Goal: Task Accomplishment & Management: Manage account settings

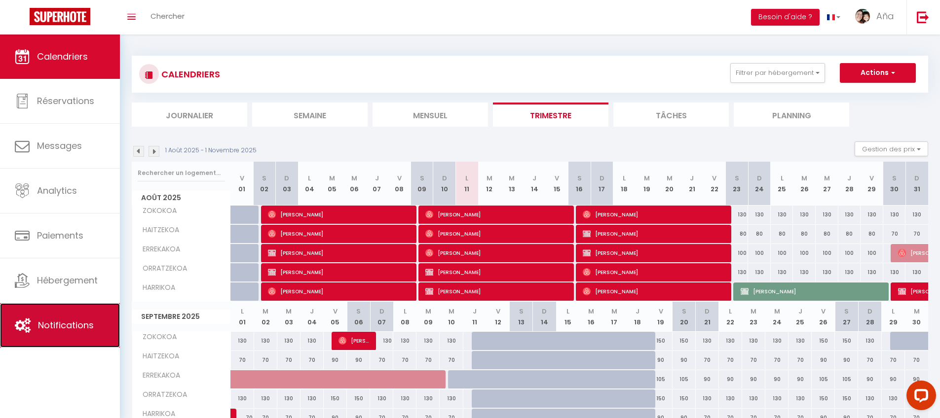
click at [73, 332] on link "Notifications" at bounding box center [60, 325] width 120 height 44
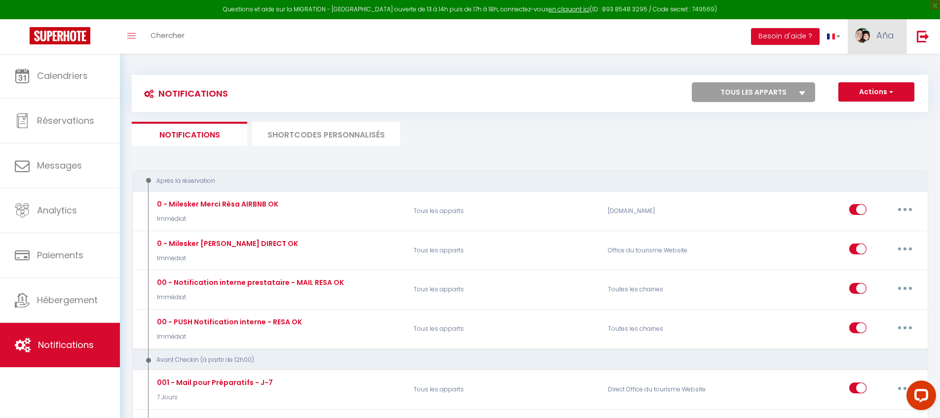
click at [868, 36] on img at bounding box center [862, 35] width 15 height 15
click at [858, 69] on link "Paramètres" at bounding box center [866, 68] width 73 height 17
select select "28"
select select "fr"
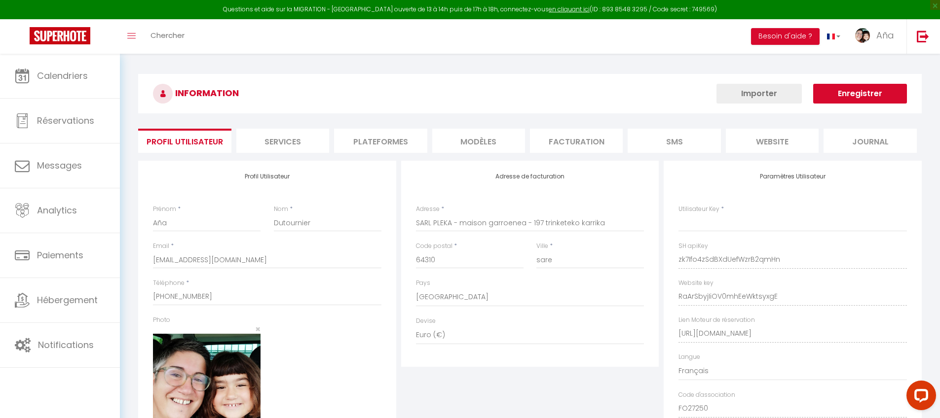
type input "zk7Ifo4zSdBXdUefWzrB2qmHn"
type input "RaArSbyjIiOV0mhEeWktsyxgE"
type input "[URL][DOMAIN_NAME]"
select select "fr"
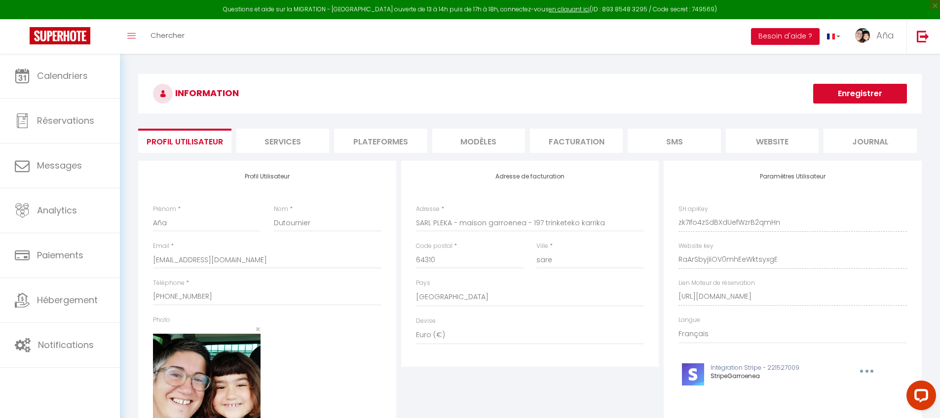
click at [410, 143] on li "Plateformes" at bounding box center [380, 141] width 93 height 24
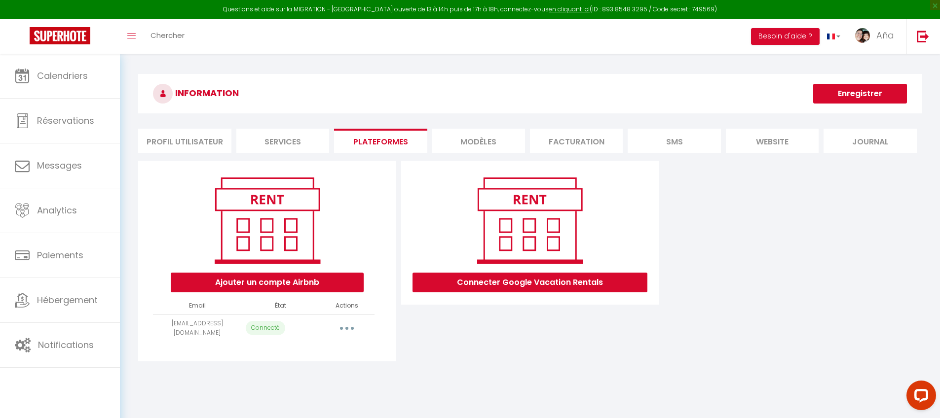
click at [359, 327] on button "button" at bounding box center [347, 329] width 28 height 16
click at [423, 345] on div "Connecter Google Vacation Rentals" at bounding box center [530, 261] width 263 height 201
click at [191, 134] on li "Profil Utilisateur" at bounding box center [184, 141] width 93 height 24
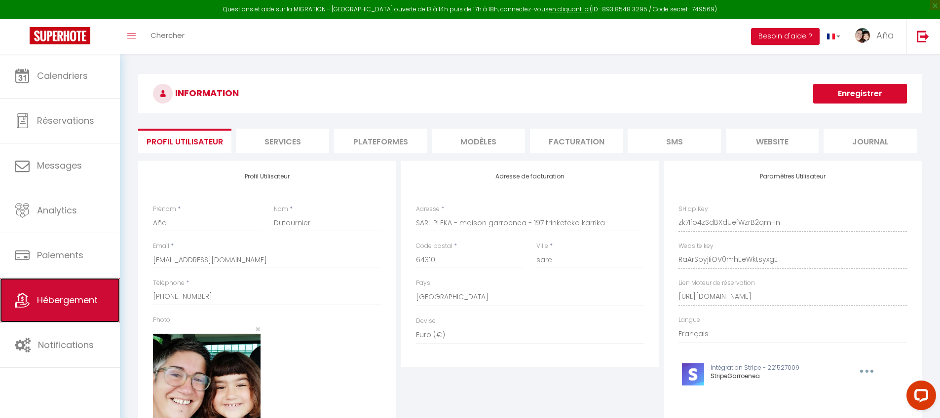
click at [64, 303] on span "Hébergement" at bounding box center [67, 300] width 61 height 12
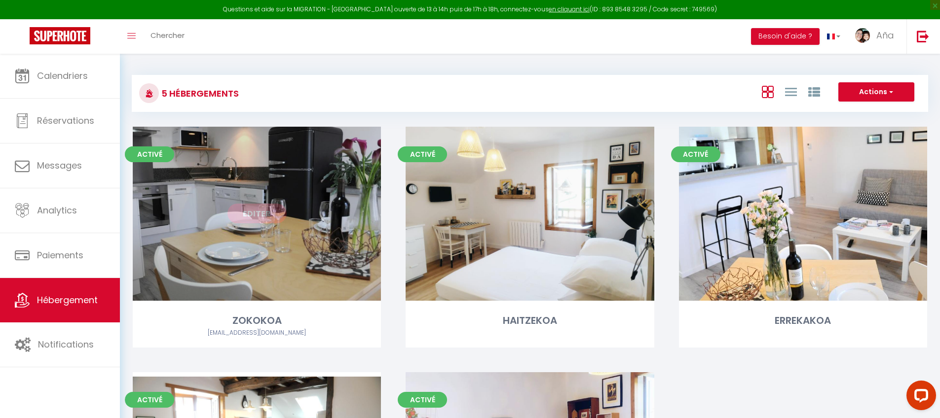
click at [259, 207] on link "Editer" at bounding box center [256, 214] width 59 height 20
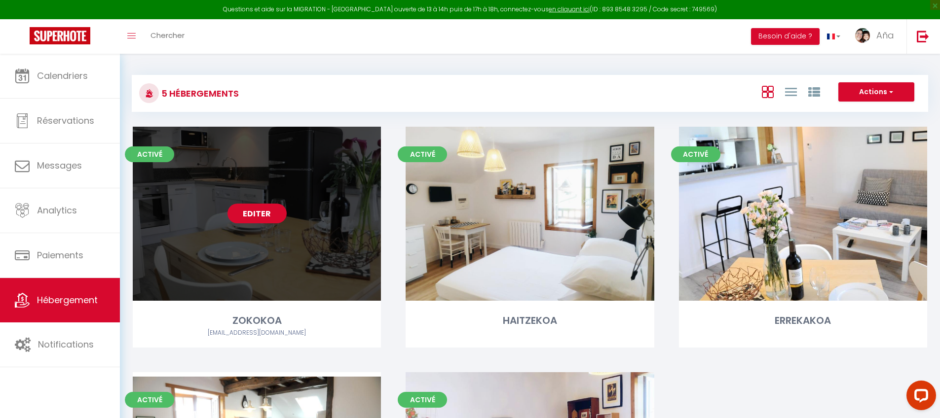
click at [281, 220] on link "Editer" at bounding box center [256, 214] width 59 height 20
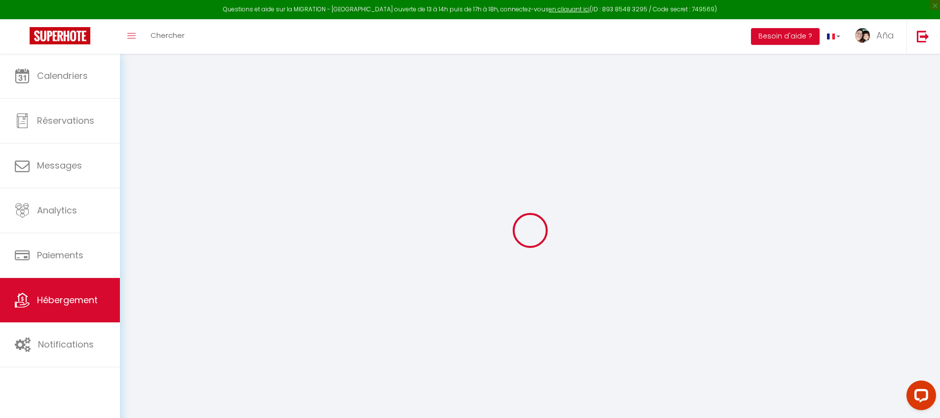
select select "+ 5 %"
checkbox input "true"
checkbox input "false"
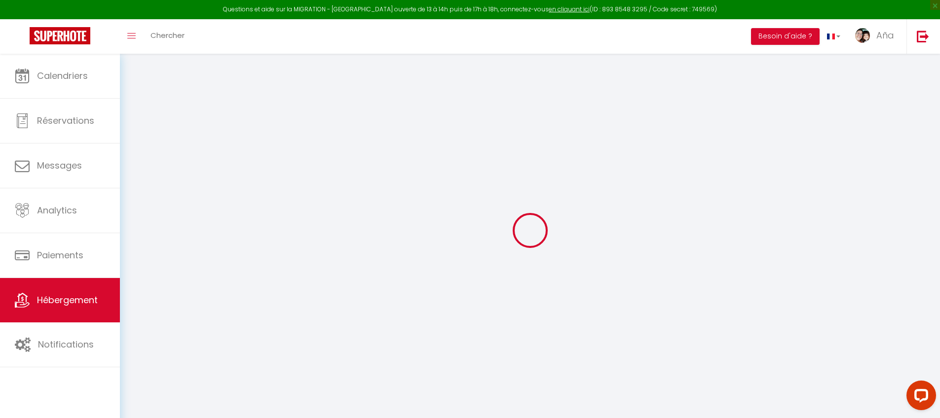
select select "808-16935882"
select select "180"
select select
select select "EUR"
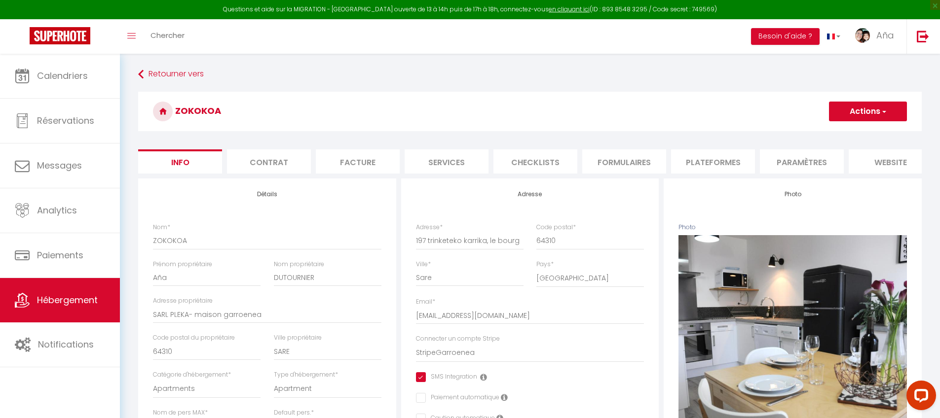
click at [745, 154] on li "Plateformes" at bounding box center [713, 161] width 84 height 24
select select
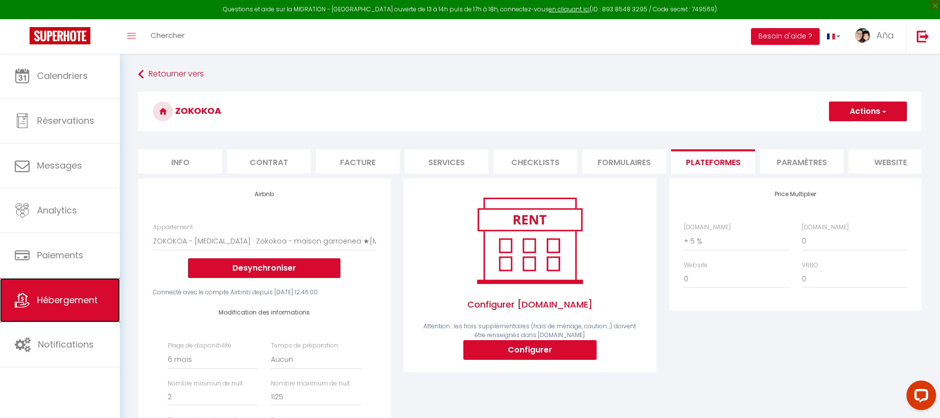
click at [63, 315] on link "Hébergement" at bounding box center [60, 300] width 120 height 44
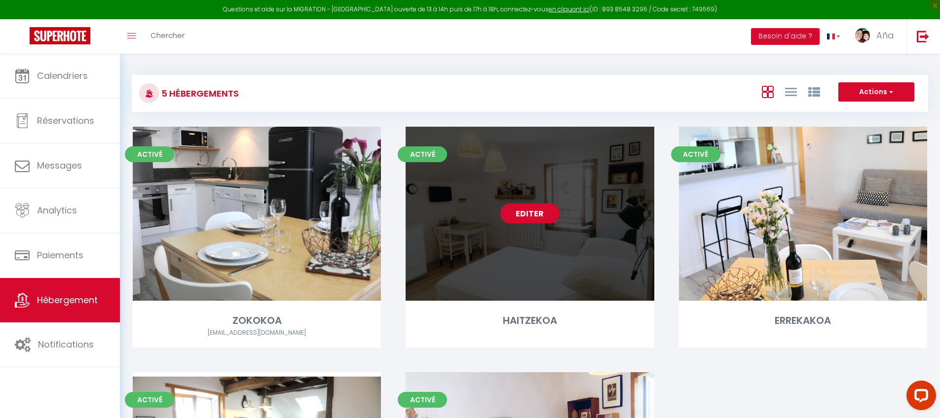
click at [537, 216] on link "Editer" at bounding box center [529, 214] width 59 height 20
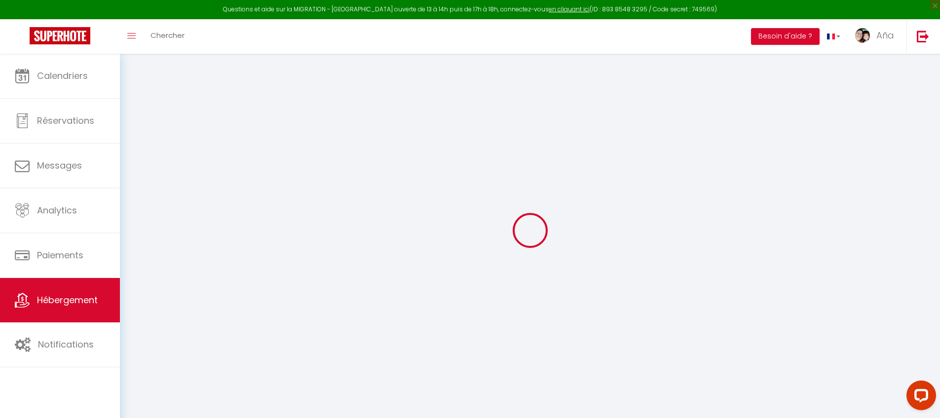
select select "+ 5 %"
checkbox input "true"
checkbox input "false"
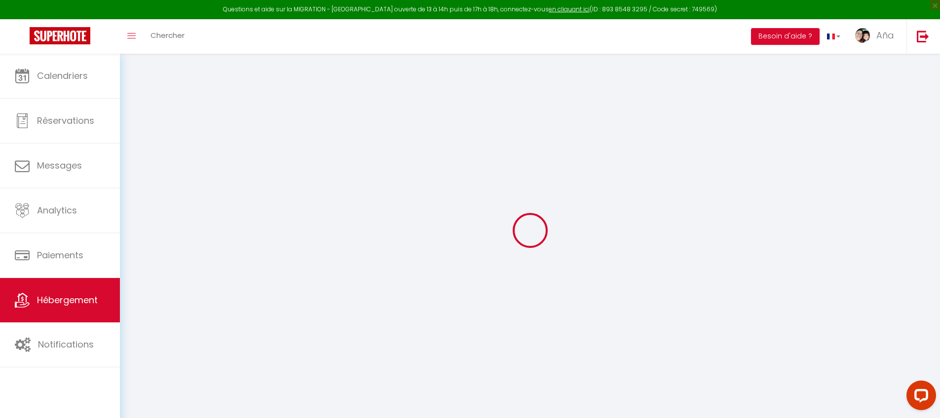
checkbox input "true"
checkbox input "false"
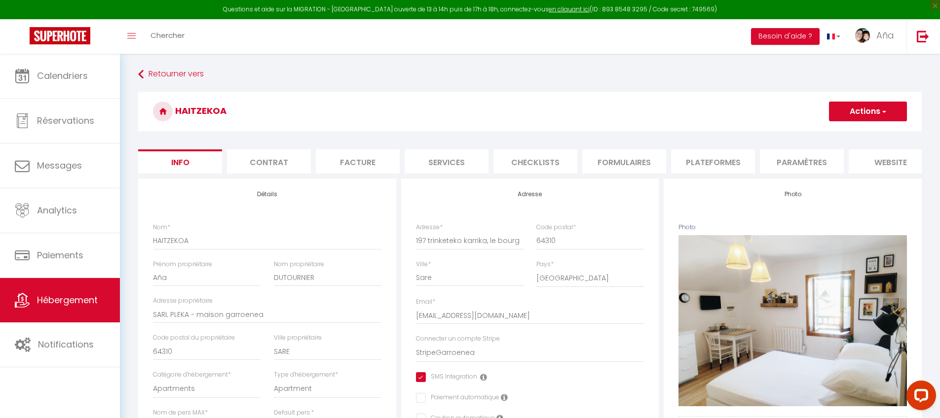
click at [718, 154] on li "Plateformes" at bounding box center [713, 161] width 84 height 24
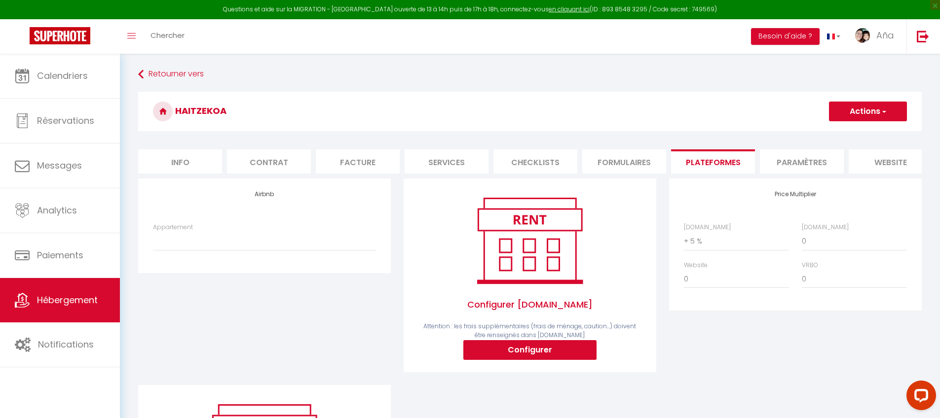
click at [284, 261] on div "Appartement HAITZEKOA - STD · Haitzekoa - maison garroenea ★ Studio centre bour…" at bounding box center [265, 242] width 236 height 38
click at [278, 244] on select "HAITZEKOA - STD · Haitzekoa - maison garroenea ★ Studio centre bourg - [EMAIL_A…" at bounding box center [264, 241] width 223 height 19
select select "808-17968882"
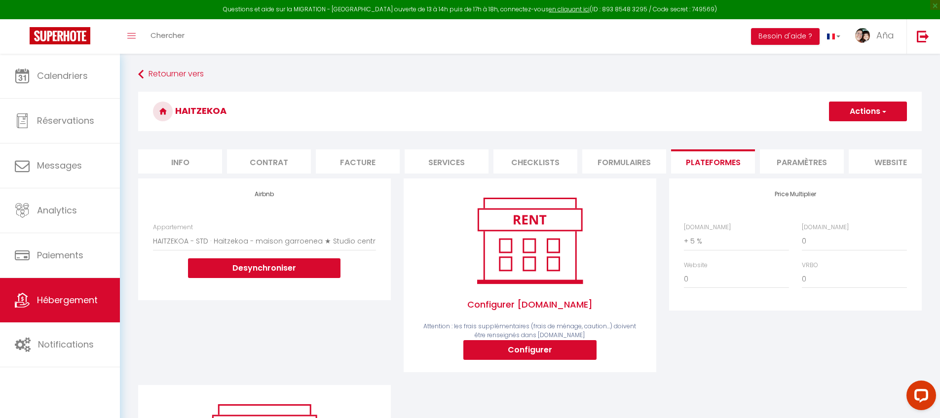
click at [874, 108] on button "Actions" at bounding box center [868, 112] width 78 height 20
click at [870, 131] on link "Enregistrer" at bounding box center [867, 133] width 78 height 13
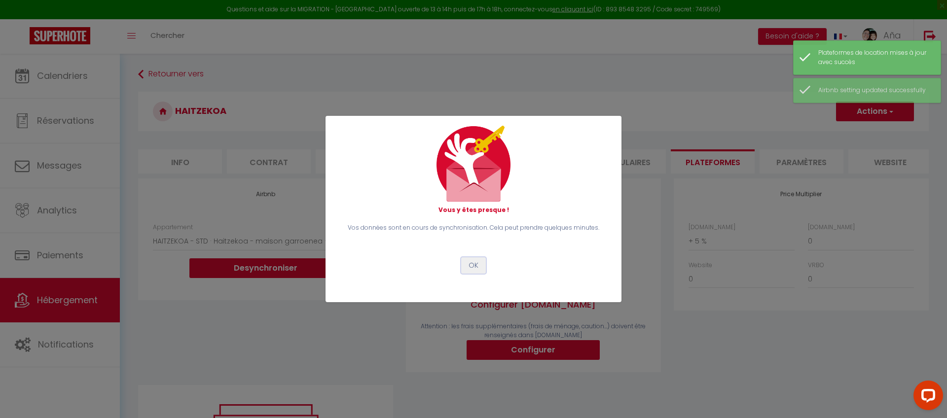
click at [472, 260] on button "OK" at bounding box center [473, 266] width 25 height 17
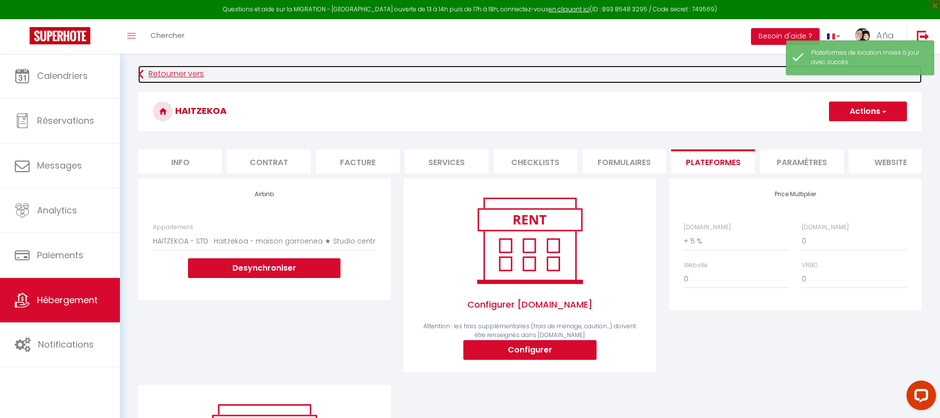
click at [159, 77] on link "Retourner vers" at bounding box center [529, 75] width 783 height 18
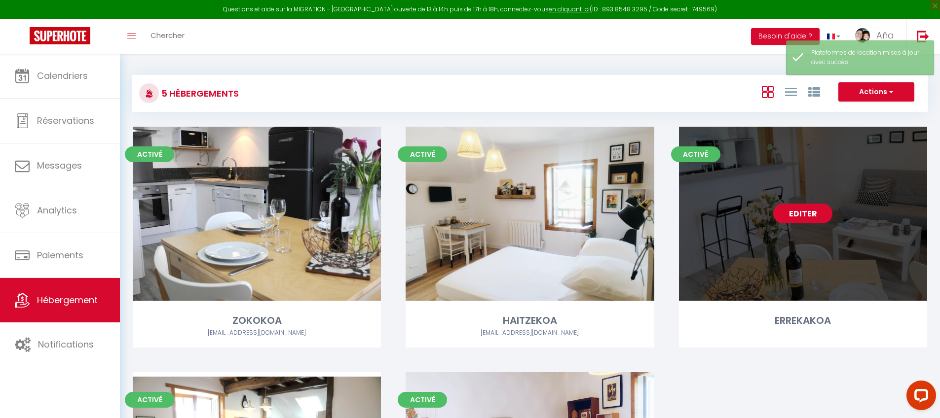
click at [795, 214] on link "Editer" at bounding box center [802, 214] width 59 height 20
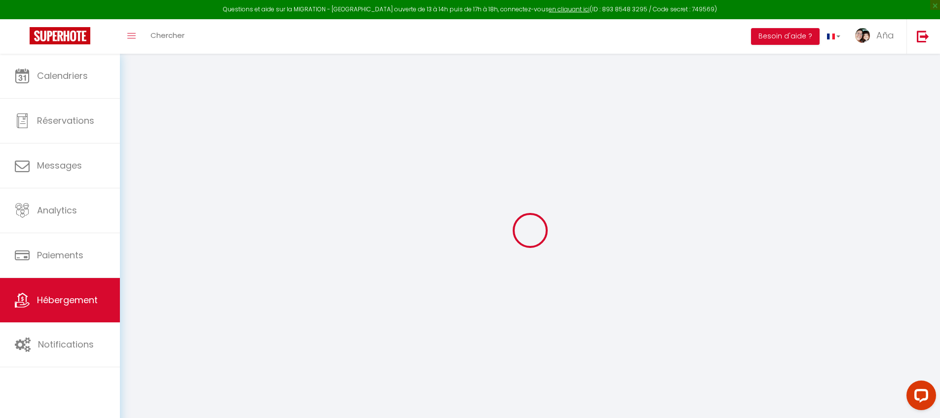
select select "+ 5 %"
checkbox input "true"
checkbox input "false"
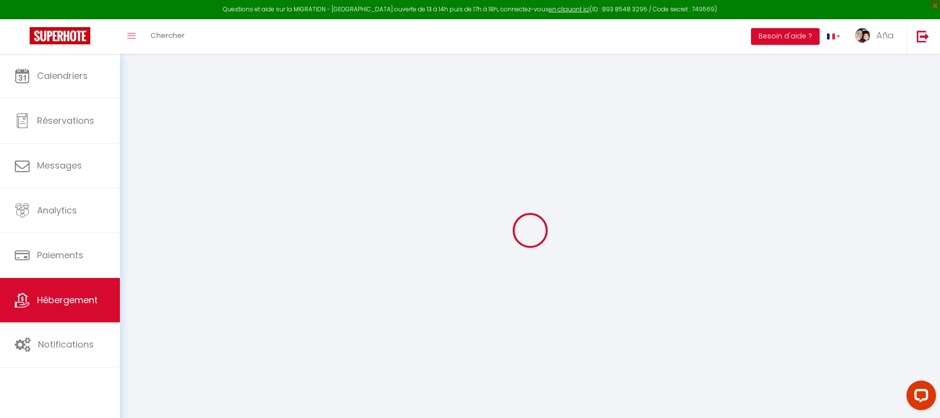
select select "17:00"
select select "23:45"
select select "10:00"
select select "15"
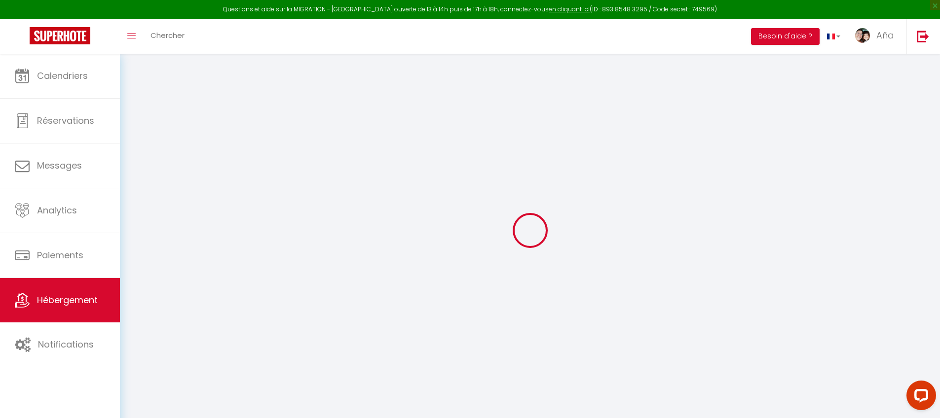
select select "12:00"
checkbox input "true"
checkbox input "false"
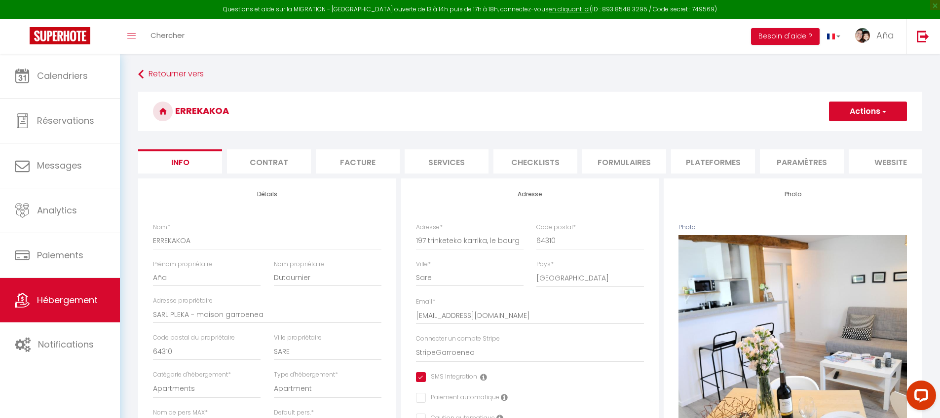
click at [609, 165] on li "Formulaires" at bounding box center [624, 161] width 84 height 24
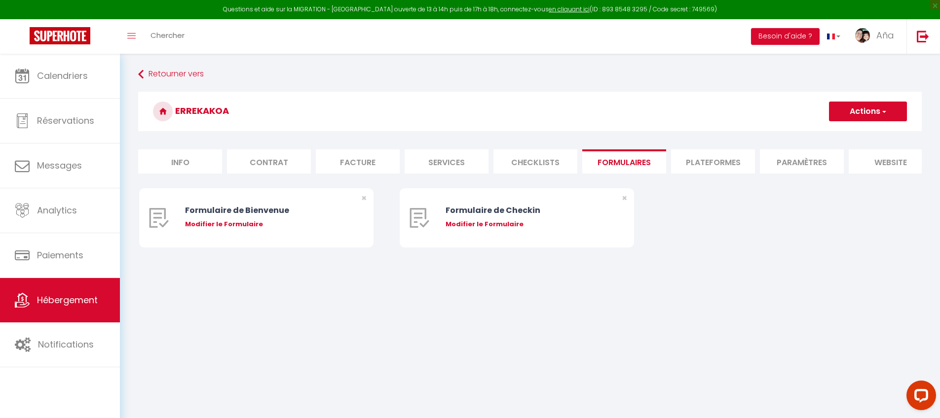
click at [702, 160] on li "Plateformes" at bounding box center [713, 161] width 84 height 24
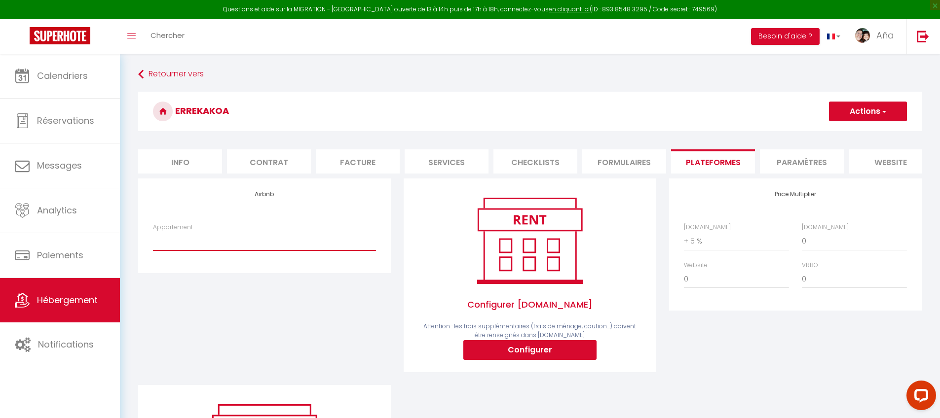
click at [267, 240] on select "ERREKAKOA - T2 · Errekakoa - maison garroenea ★ [GEOGRAPHIC_DATA] - [EMAIL_ADDR…" at bounding box center [264, 241] width 223 height 19
select select "808-19980601"
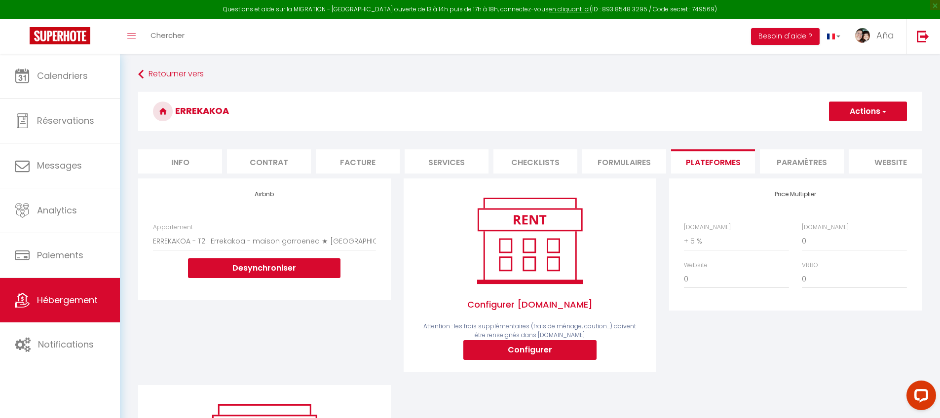
click at [894, 113] on button "Actions" at bounding box center [868, 112] width 78 height 20
click at [864, 136] on link "Enregistrer" at bounding box center [867, 133] width 78 height 13
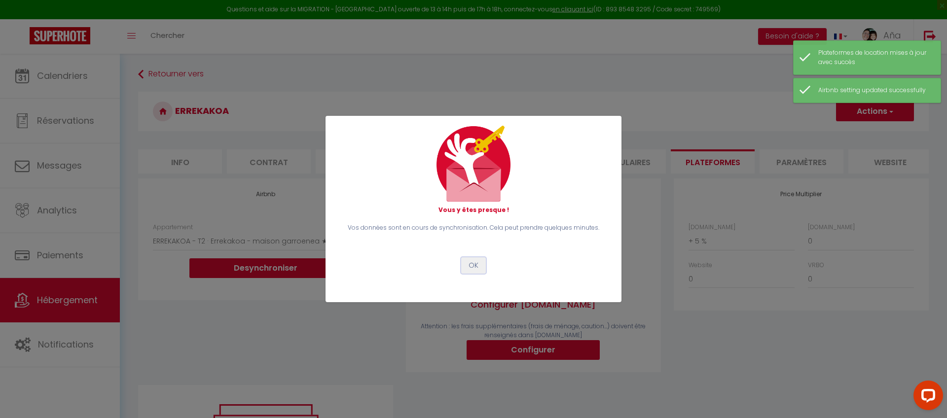
click at [474, 266] on button "OK" at bounding box center [473, 266] width 25 height 17
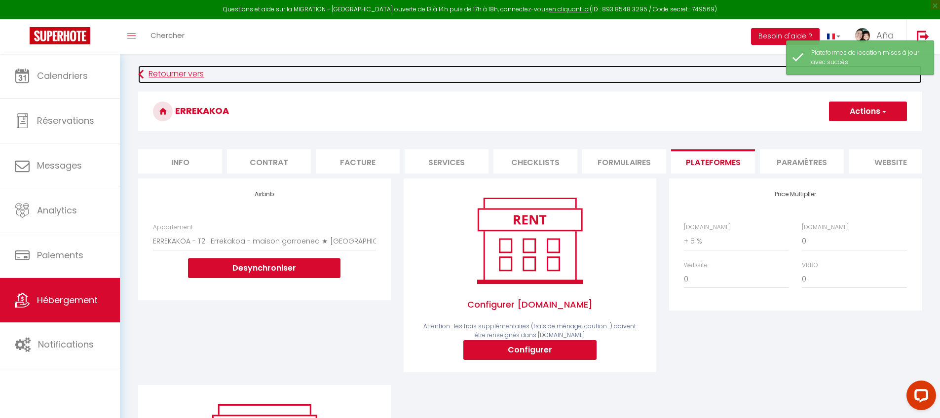
click at [175, 76] on link "Retourner vers" at bounding box center [529, 75] width 783 height 18
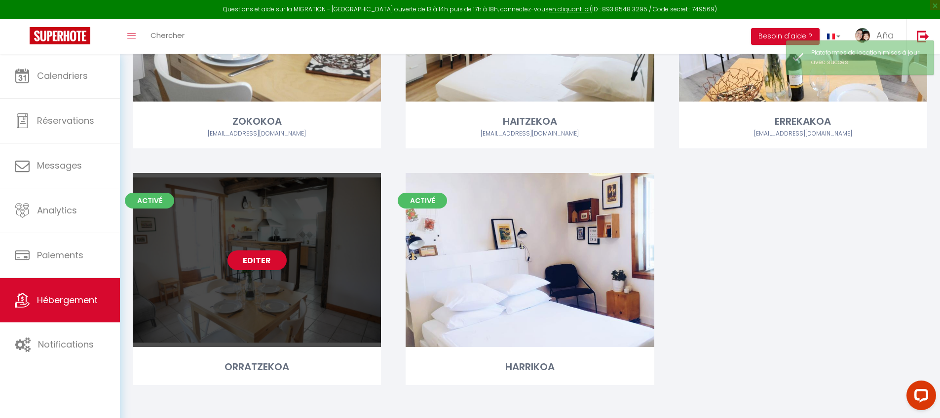
scroll to position [203, 0]
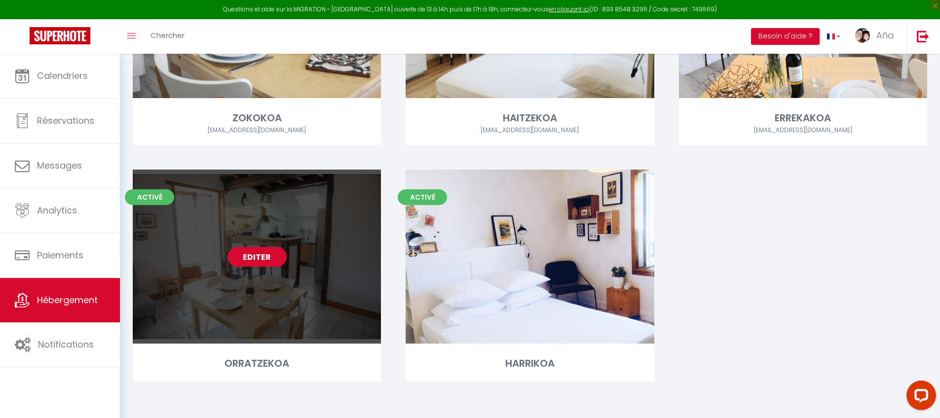
click at [256, 260] on link "Editer" at bounding box center [256, 257] width 59 height 20
click at [268, 254] on link "Editer" at bounding box center [256, 257] width 59 height 20
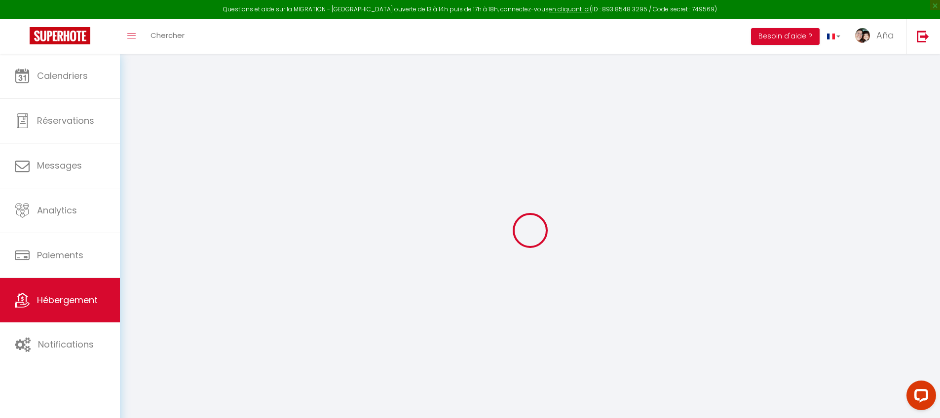
select select "+ 5 %"
checkbox input "true"
checkbox input "false"
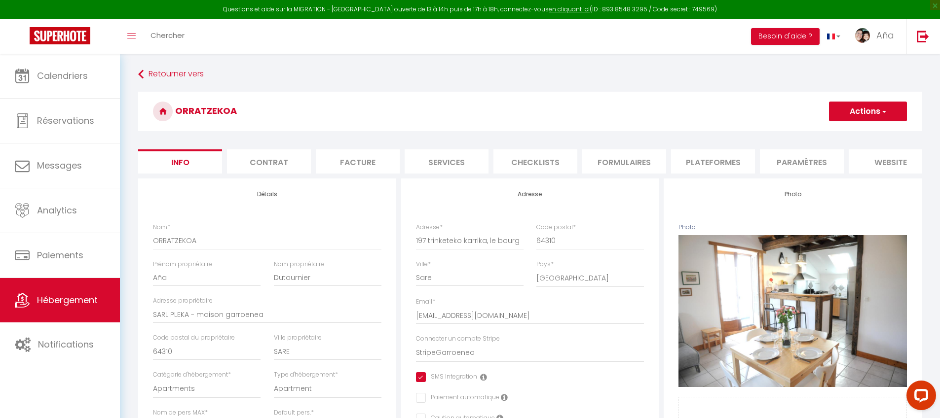
click at [704, 161] on li "Plateformes" at bounding box center [713, 161] width 84 height 24
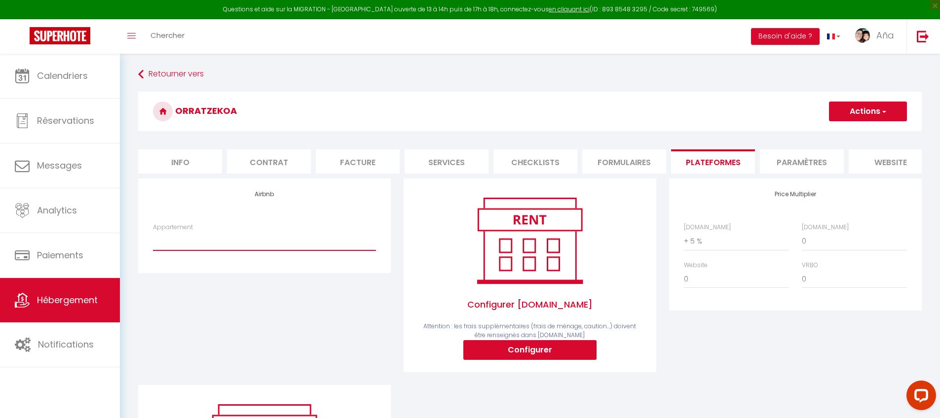
click at [259, 250] on select "ORRATZEKOA - [MEDICAL_DATA] · Orratzekoa - maison garroenea ★ [MEDICAL_DATA][GE…" at bounding box center [264, 241] width 223 height 19
select select "808-19981788"
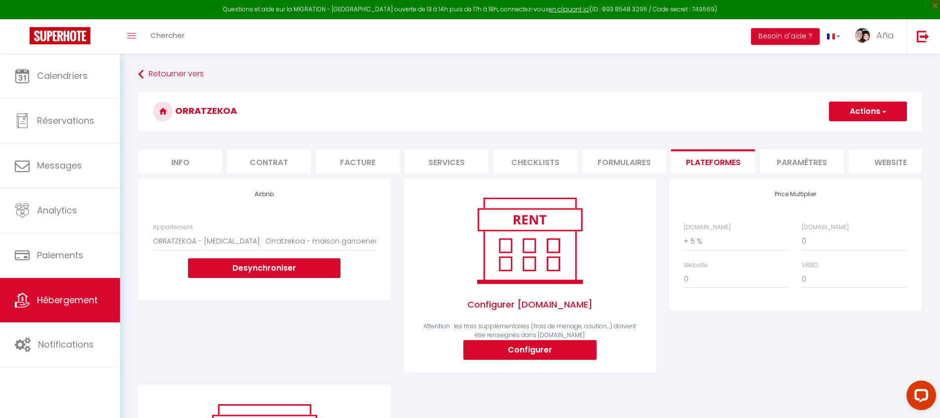
click at [860, 106] on button "Actions" at bounding box center [868, 112] width 78 height 20
click at [872, 132] on link "Enregistrer" at bounding box center [867, 133] width 78 height 13
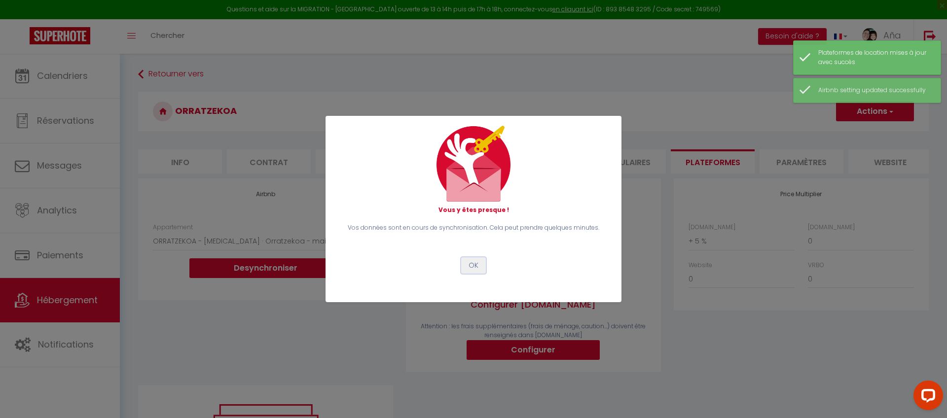
click at [479, 263] on button "OK" at bounding box center [473, 266] width 25 height 17
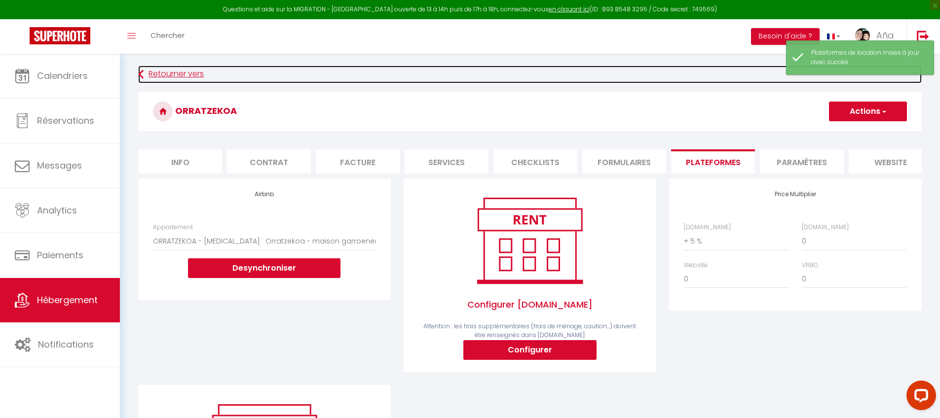
click at [165, 77] on link "Retourner vers" at bounding box center [529, 75] width 783 height 18
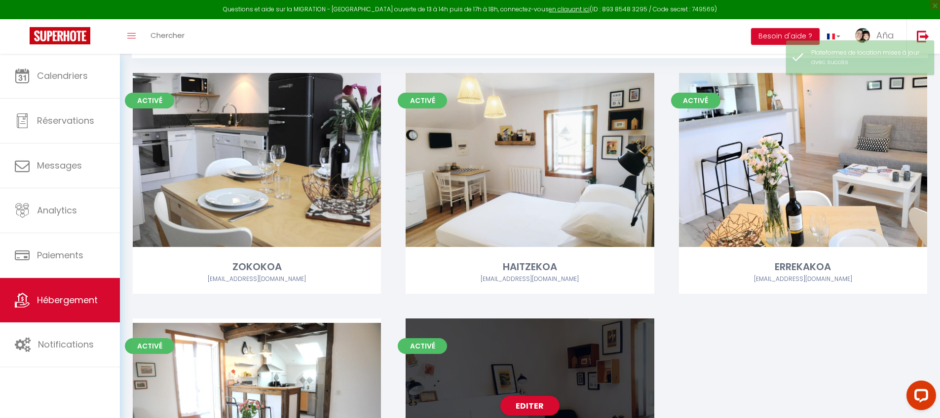
scroll to position [107, 0]
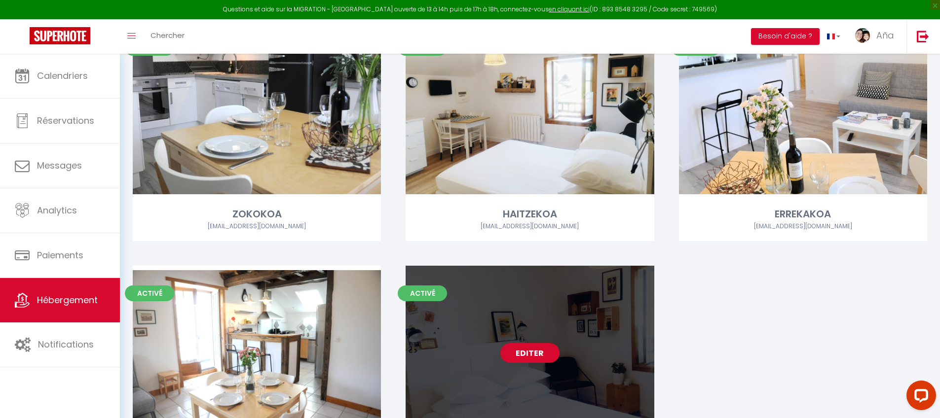
click at [524, 352] on link "Editer" at bounding box center [529, 353] width 59 height 20
click at [519, 358] on link "Editer" at bounding box center [529, 353] width 59 height 20
click at [536, 348] on link "Editer" at bounding box center [529, 353] width 59 height 20
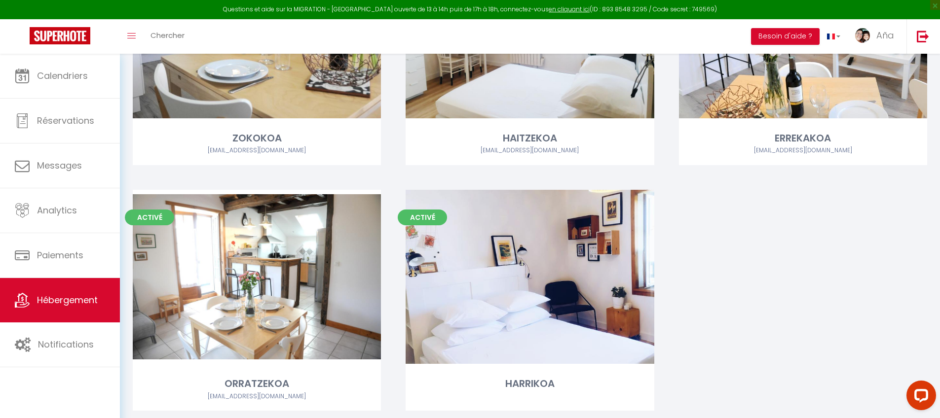
scroll to position [212, 0]
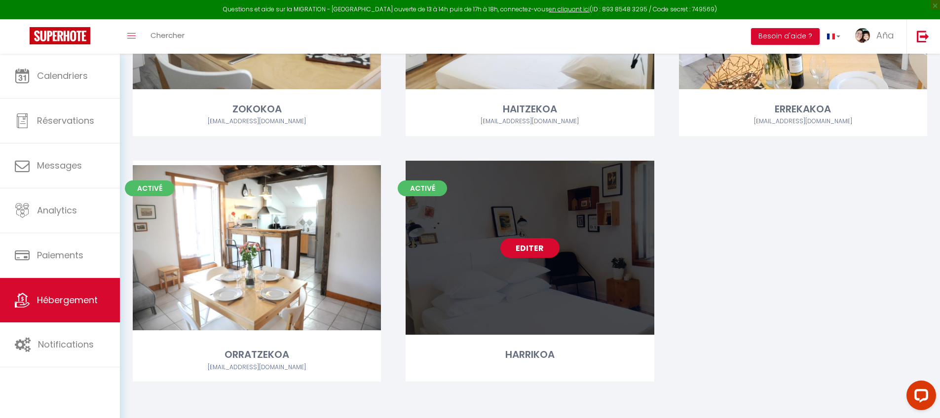
click at [532, 248] on link "Editer" at bounding box center [529, 248] width 59 height 20
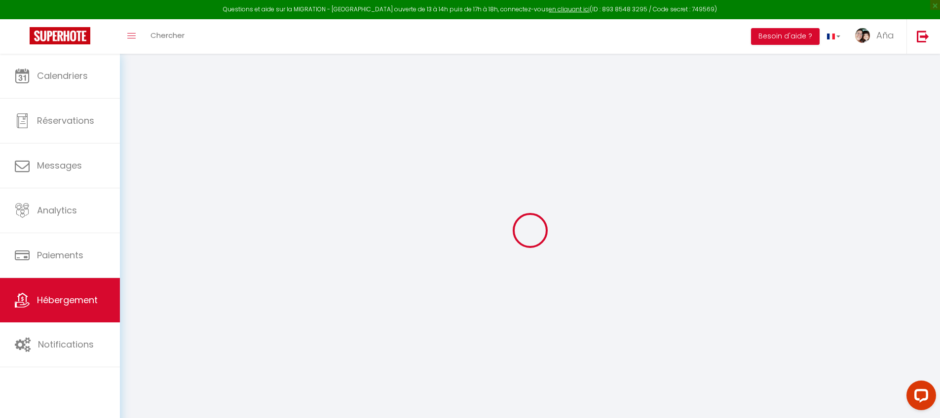
select select "17:00"
select select "23:45"
select select "10:00"
select select "15"
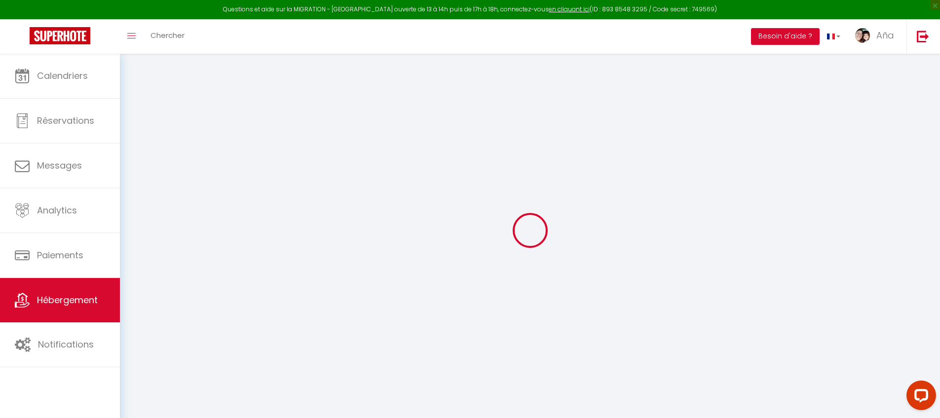
select select "12:00"
select select "6410"
select select "13530"
select select "+ 5 %"
checkbox input "true"
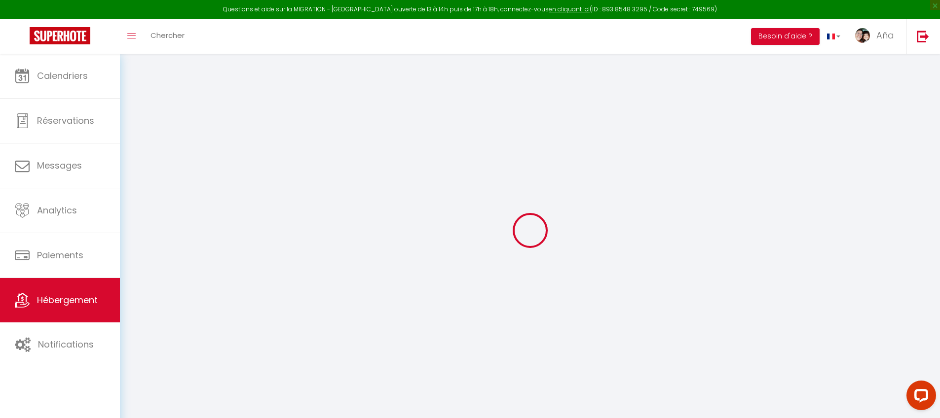
checkbox input "false"
checkbox input "true"
checkbox input "false"
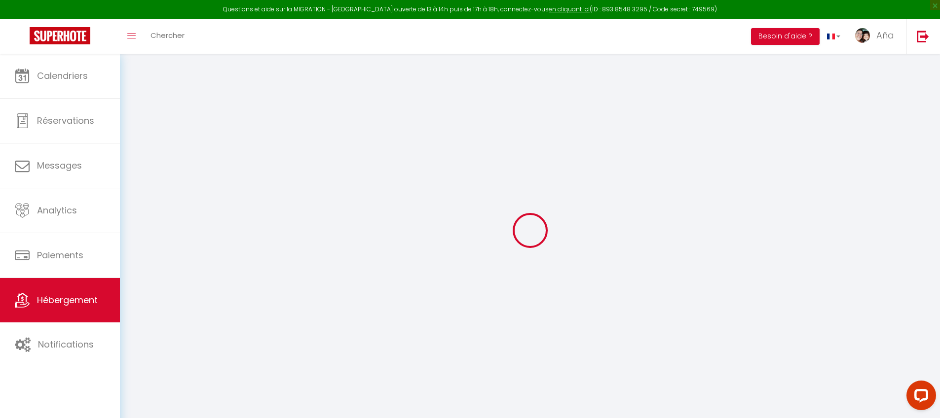
checkbox input "false"
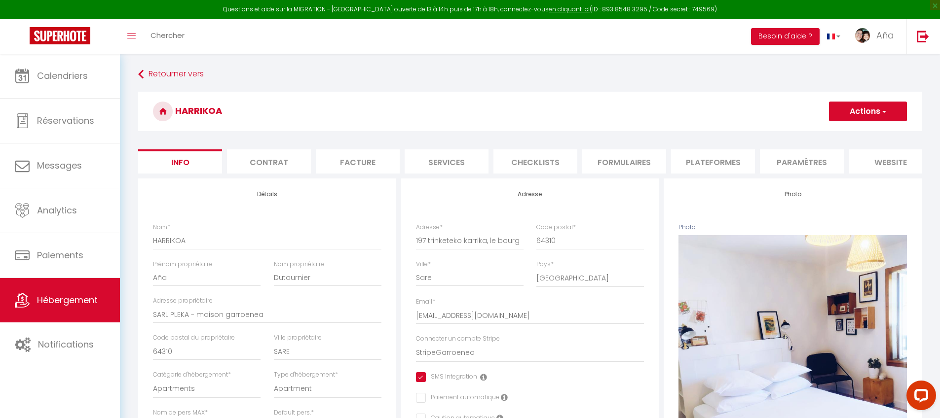
click at [709, 167] on li "Plateformes" at bounding box center [713, 161] width 84 height 24
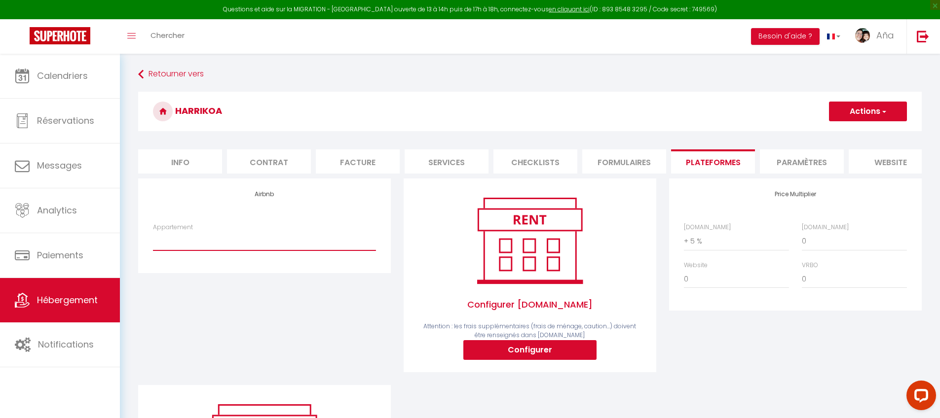
click at [279, 249] on select "HARRIKOA - STD · Harrikoa - maison garroenea ★ [GEOGRAPHIC_DATA] - [EMAIL_ADDRE…" at bounding box center [264, 241] width 223 height 19
select select "808-19997681"
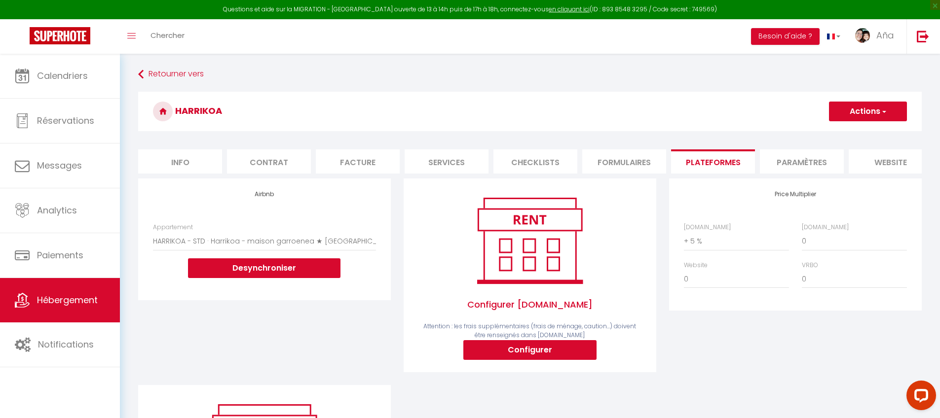
click at [866, 114] on button "Actions" at bounding box center [868, 112] width 78 height 20
click at [868, 132] on link "Enregistrer" at bounding box center [867, 133] width 78 height 13
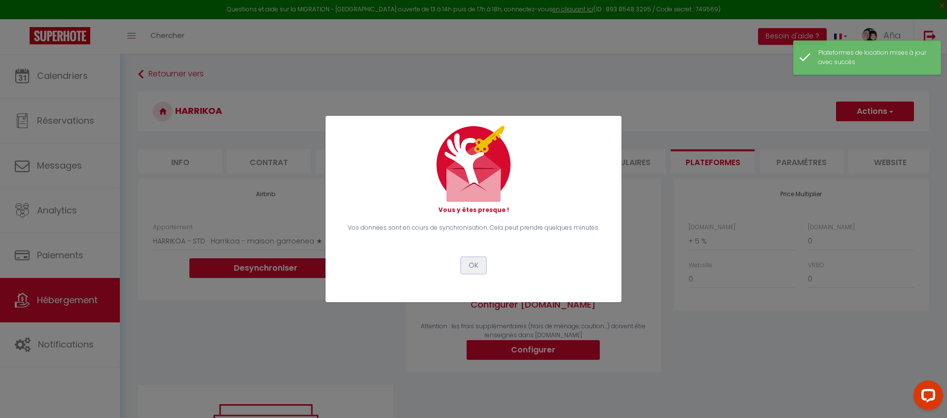
click at [477, 268] on button "OK" at bounding box center [473, 266] width 25 height 17
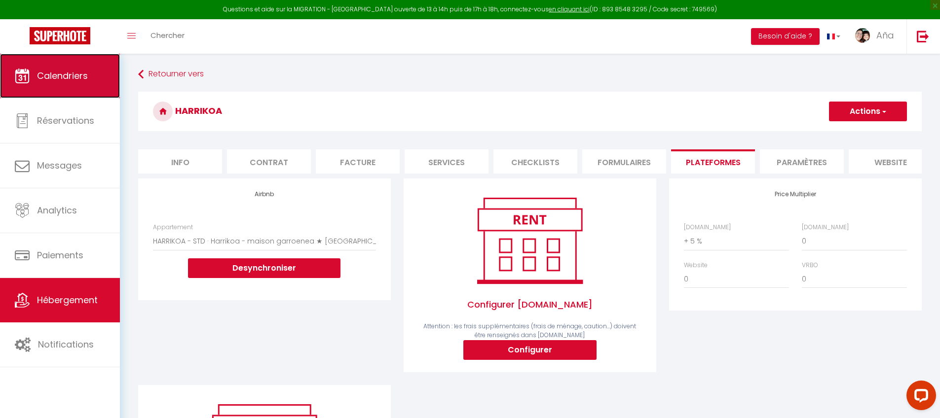
click at [88, 81] on link "Calendriers" at bounding box center [60, 76] width 120 height 44
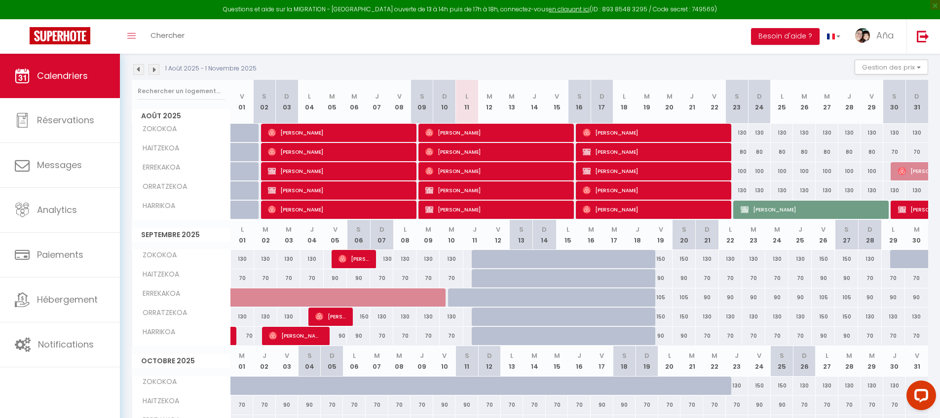
scroll to position [58, 0]
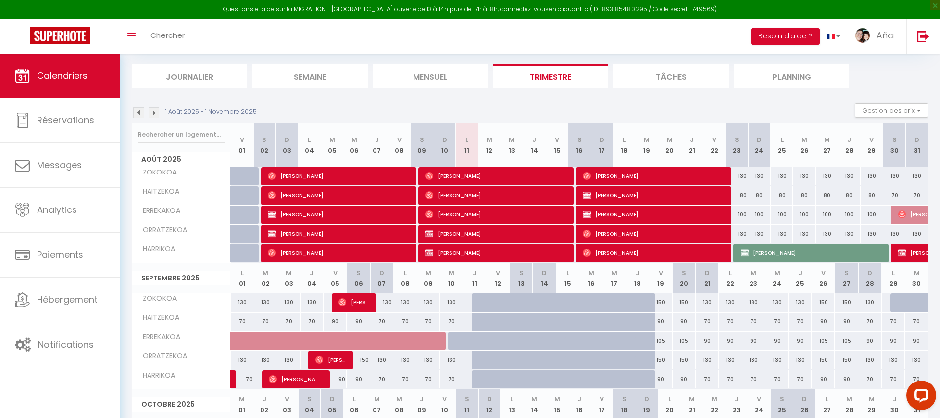
click at [286, 390] on th "V 03" at bounding box center [287, 405] width 23 height 30
click at [291, 363] on div "130" at bounding box center [288, 360] width 23 height 18
select select
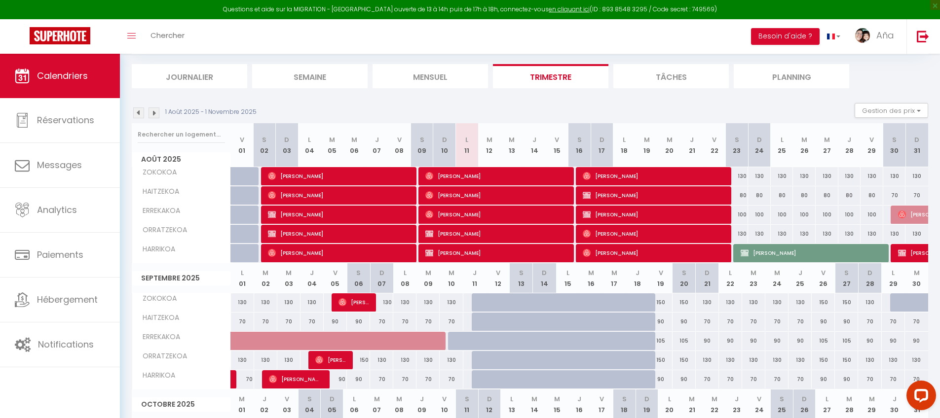
select select
type input "130"
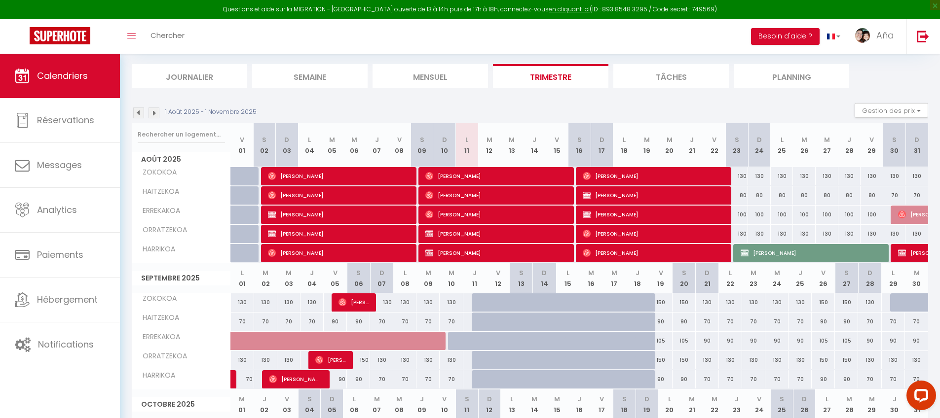
type input "Mer 03 Septembre 2025"
type input "Jeu 04 Septembre 2025"
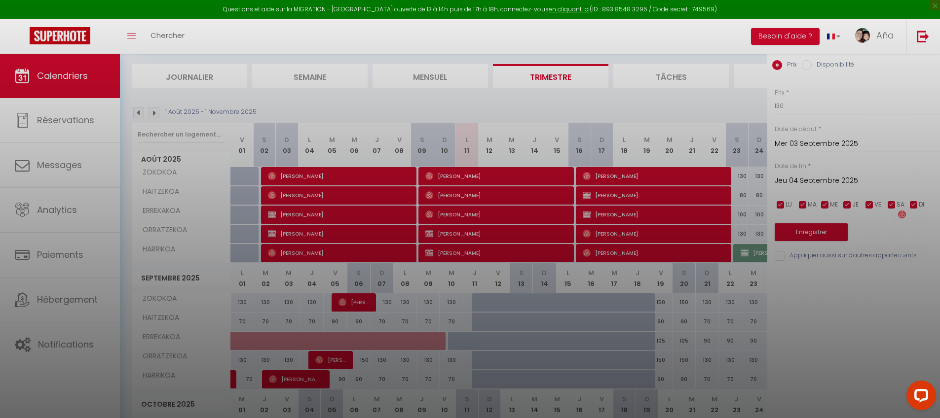
click at [295, 382] on div at bounding box center [470, 209] width 940 height 418
select select
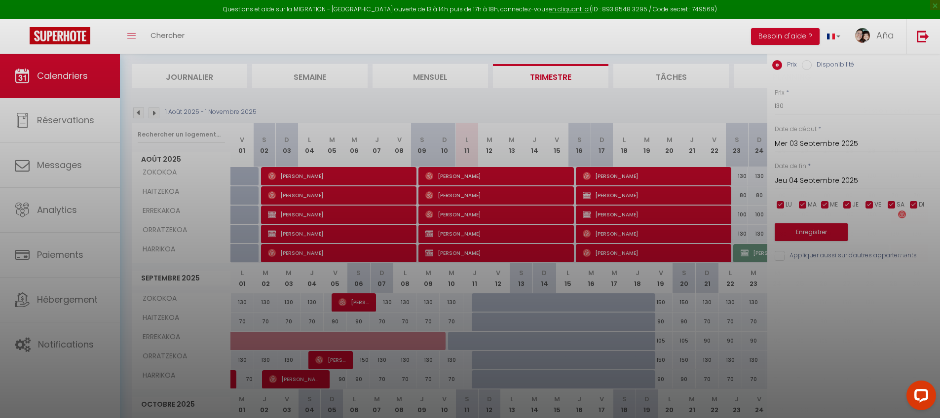
select select
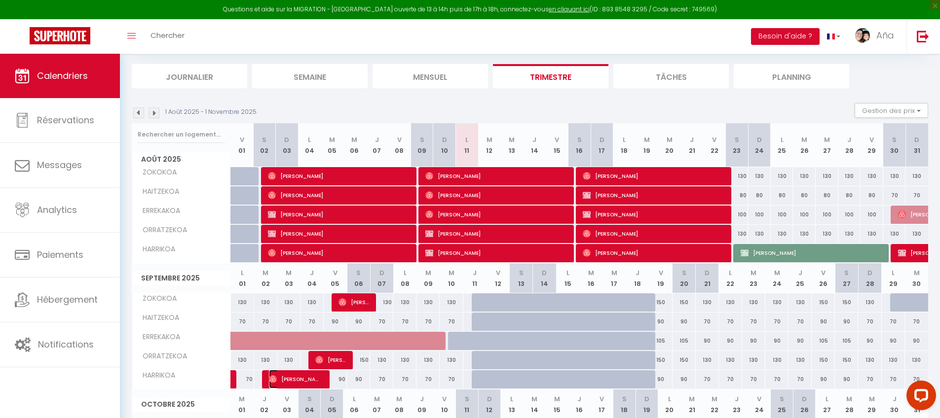
click at [295, 382] on span "[PERSON_NAME]" at bounding box center [295, 379] width 53 height 19
select select "OK"
select select "0"
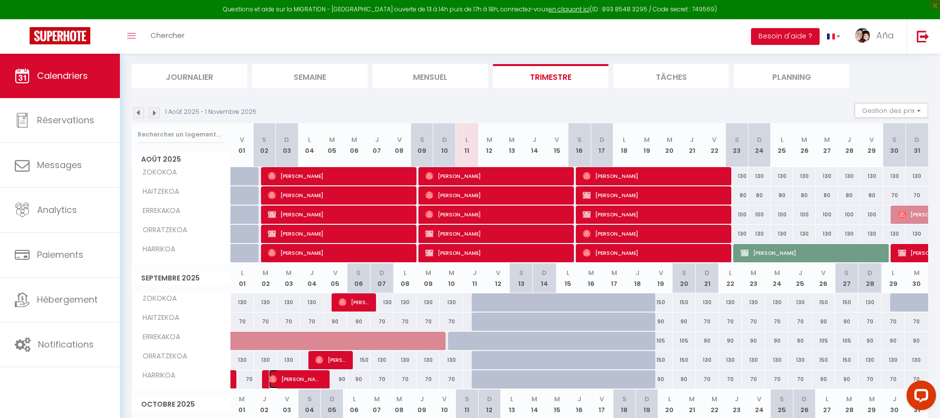
select select "1"
select select
select select "6410"
select select "13530"
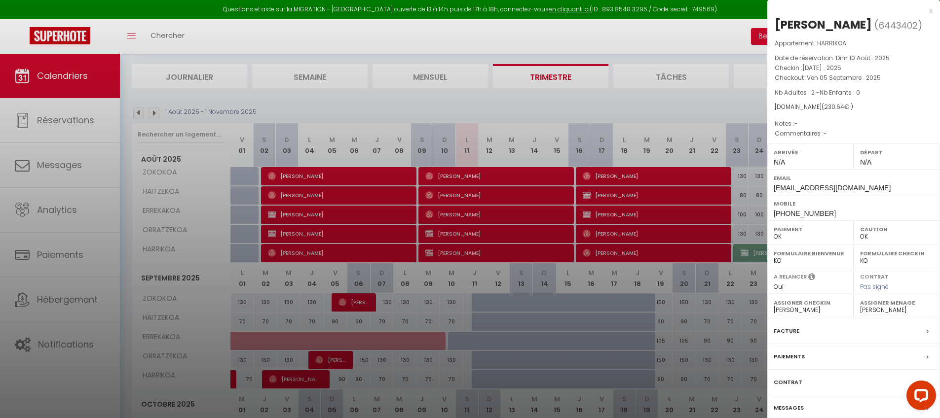
click at [806, 160] on div "Arrivée N/A" at bounding box center [810, 157] width 86 height 26
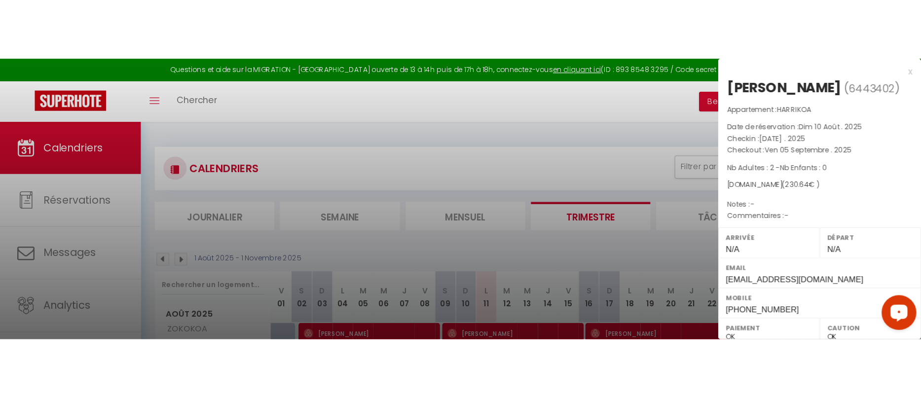
scroll to position [221, 0]
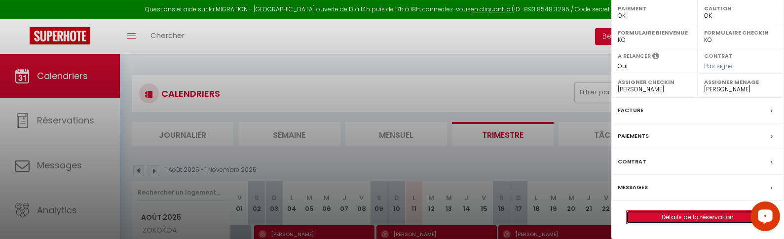
click at [717, 217] on link "Détails de la réservation" at bounding box center [698, 217] width 142 height 13
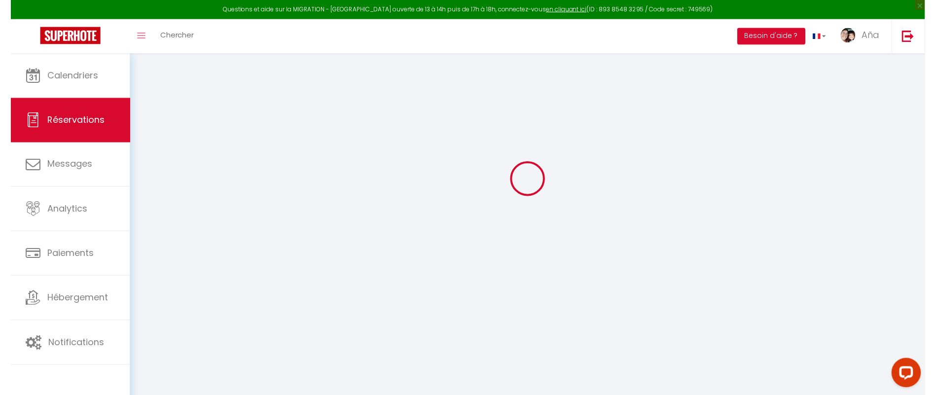
scroll to position [54, 0]
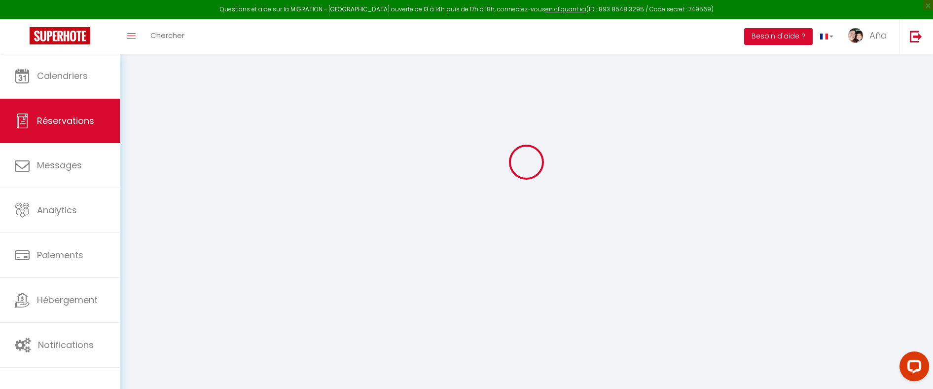
type input "[PERSON_NAME]"
type input "[EMAIL_ADDRESS][DOMAIN_NAME]"
type input "[PHONE_NUMBER]"
select select
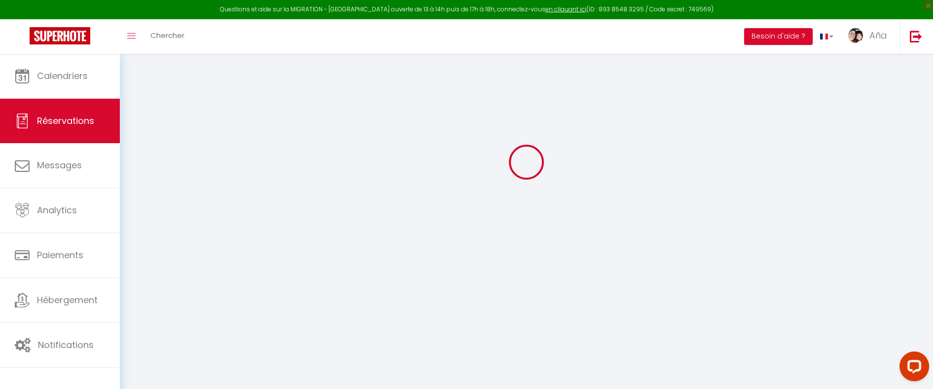
type input "33.3"
select select "3551"
select select "1"
select select
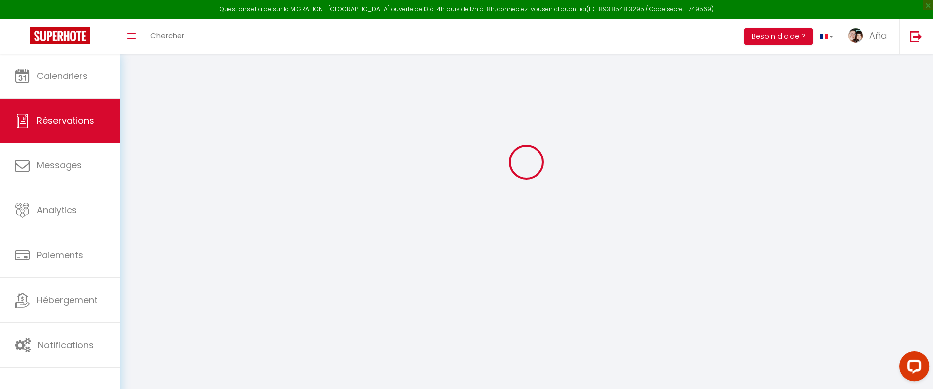
type input "2"
select select "12"
select select
type input "222"
checkbox input "false"
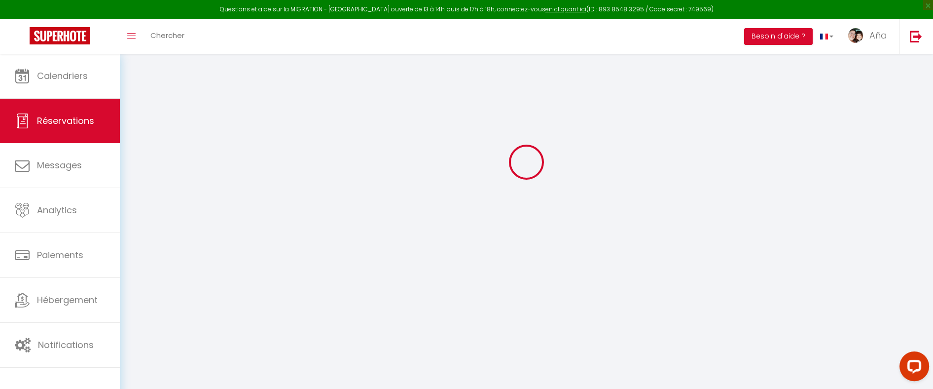
type input "0"
select select "1"
type input "0"
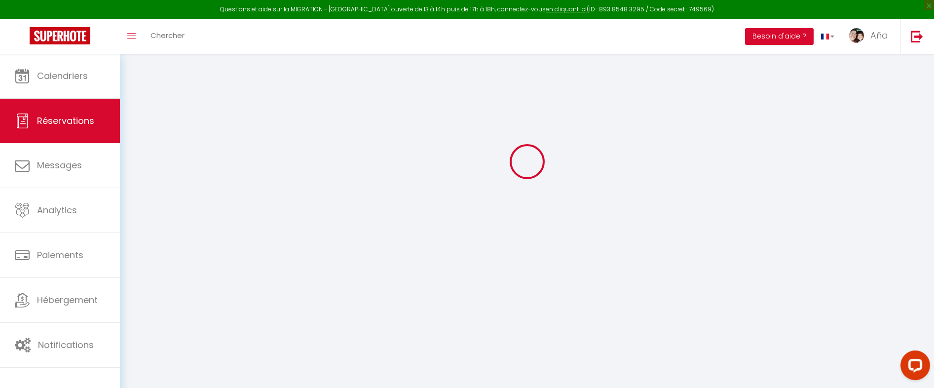
select select
select select "15"
checkbox input "false"
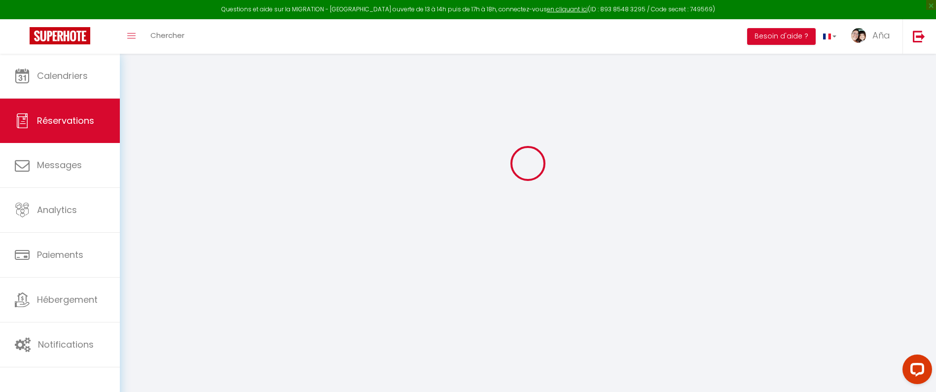
select select
checkbox input "false"
select select
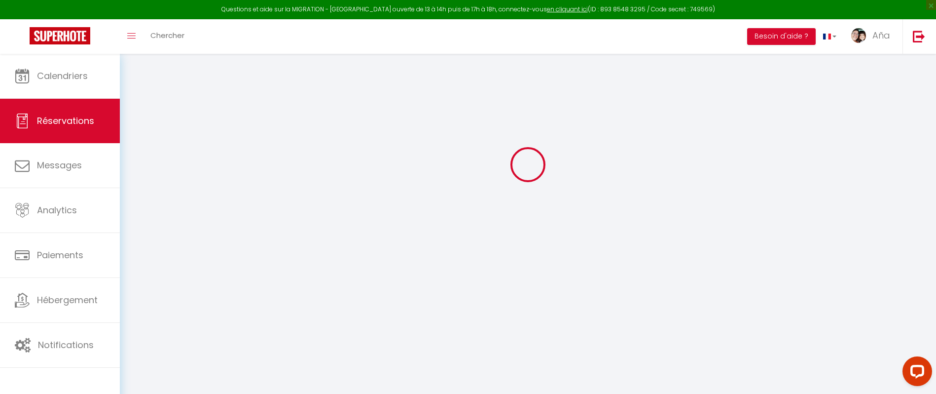
select select
checkbox input "false"
select select
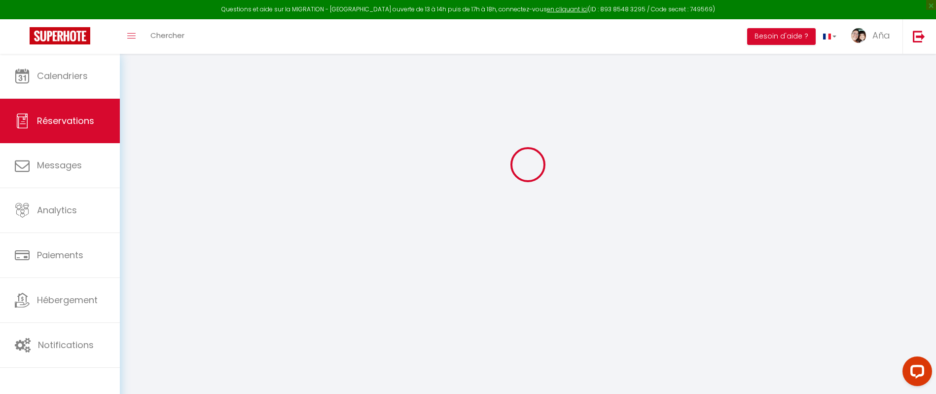
select select
checkbox input "false"
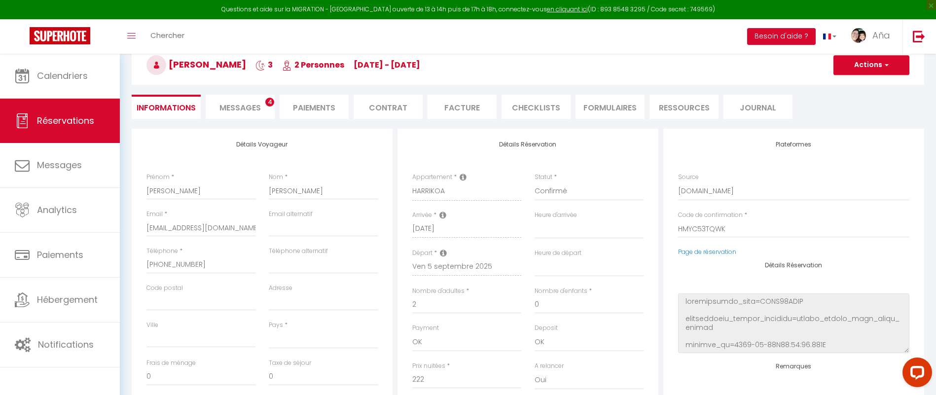
select select
type input "8.64"
select select
checkbox input "false"
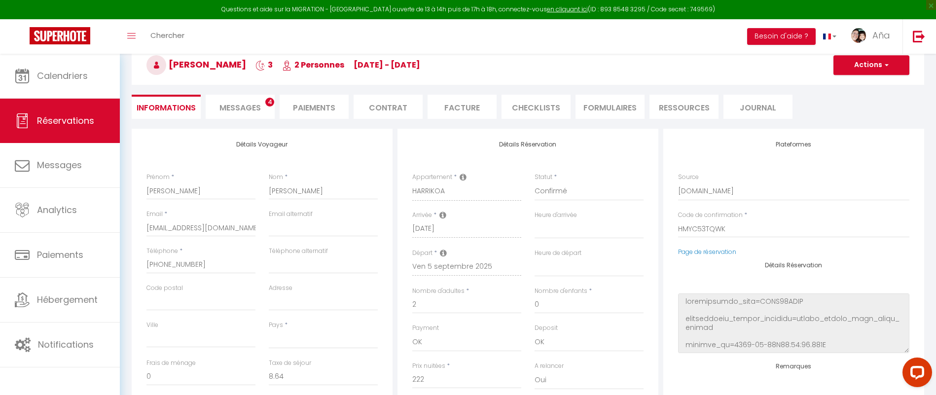
select select
checkbox input "false"
select select
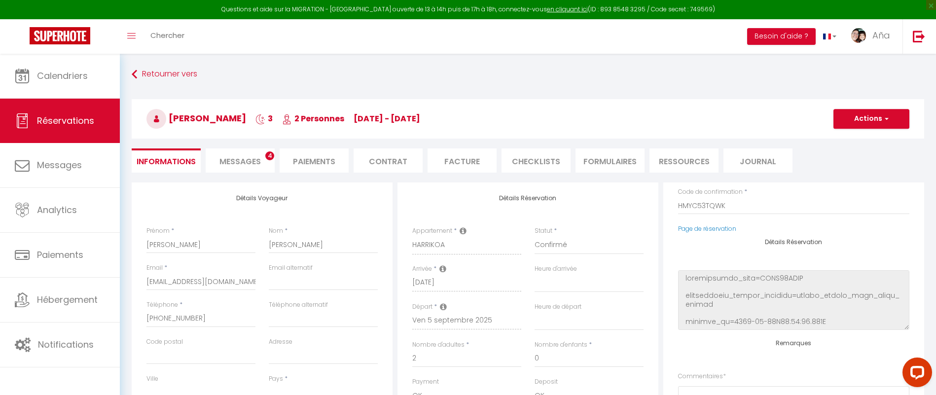
scroll to position [0, 0]
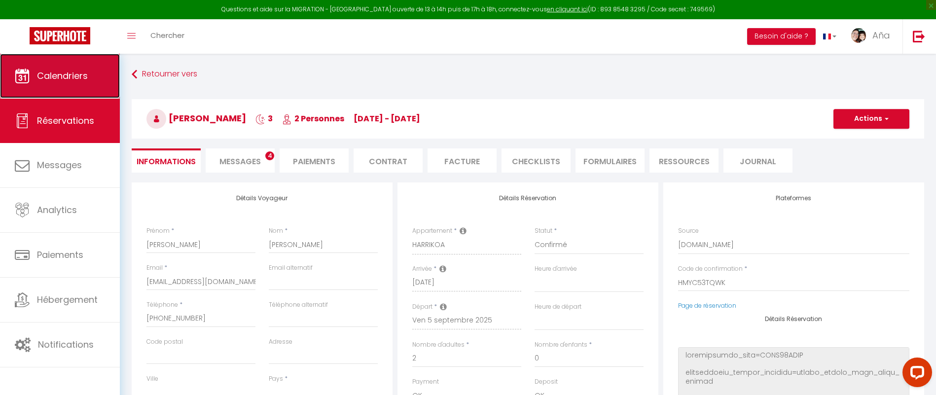
click at [46, 83] on link "Calendriers" at bounding box center [60, 76] width 120 height 44
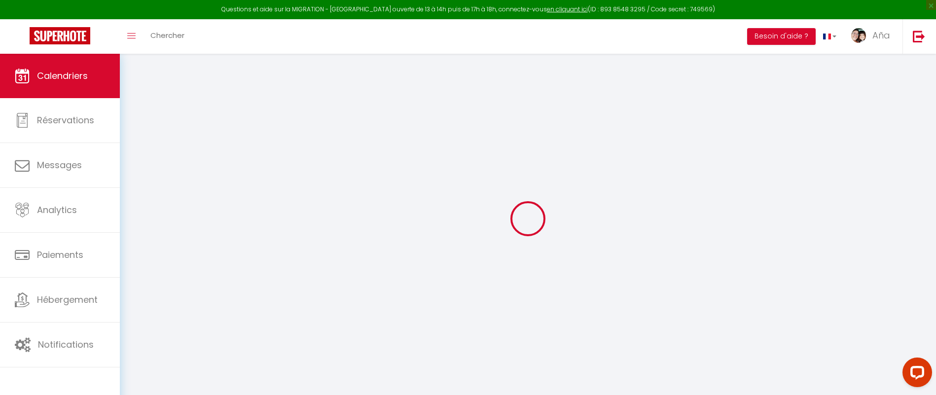
select select
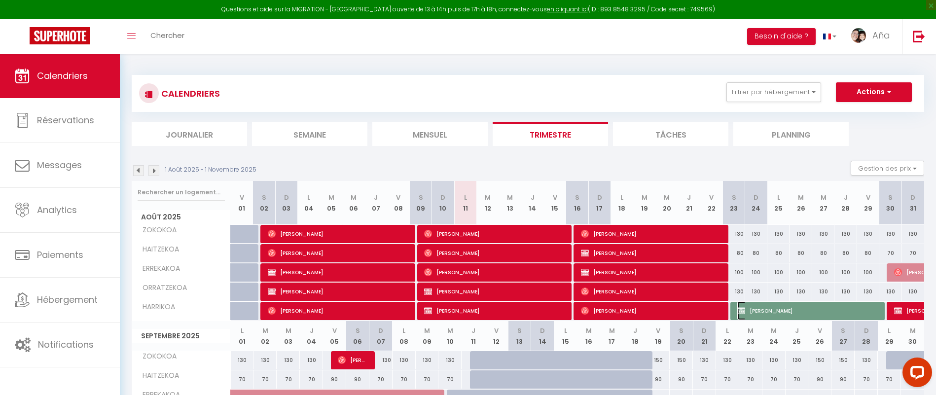
click at [752, 311] on span "[PERSON_NAME]" at bounding box center [808, 310] width 141 height 19
select select "OK"
select select "KO"
select select "0"
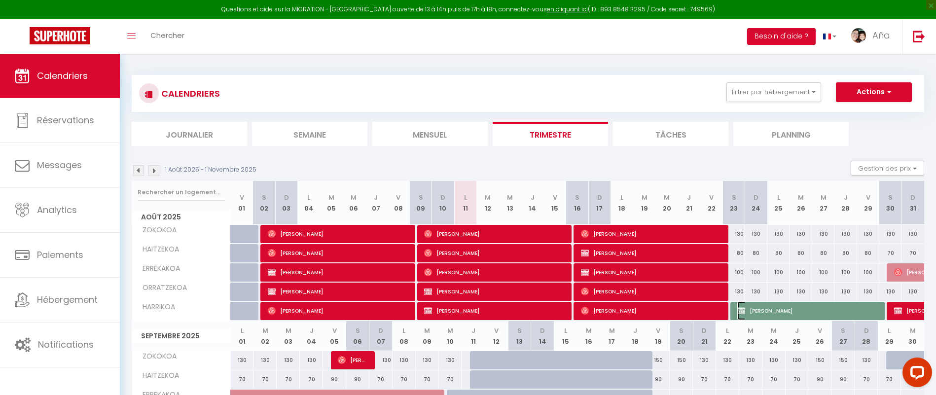
select select "1"
select select
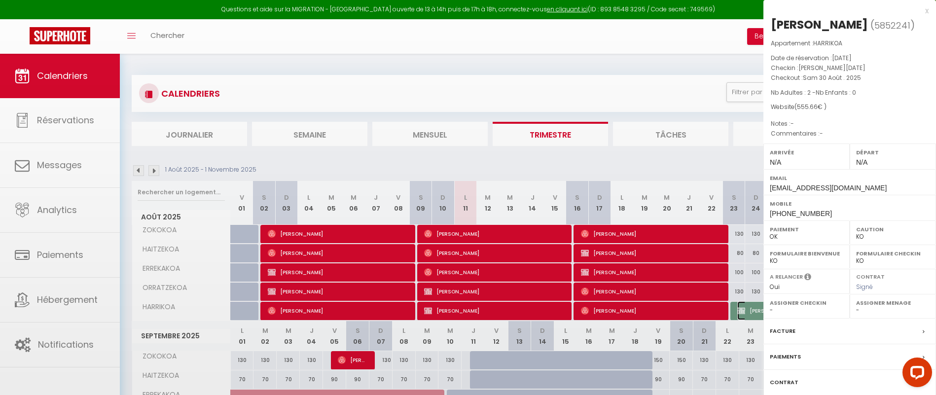
select select "6410"
select select "13530"
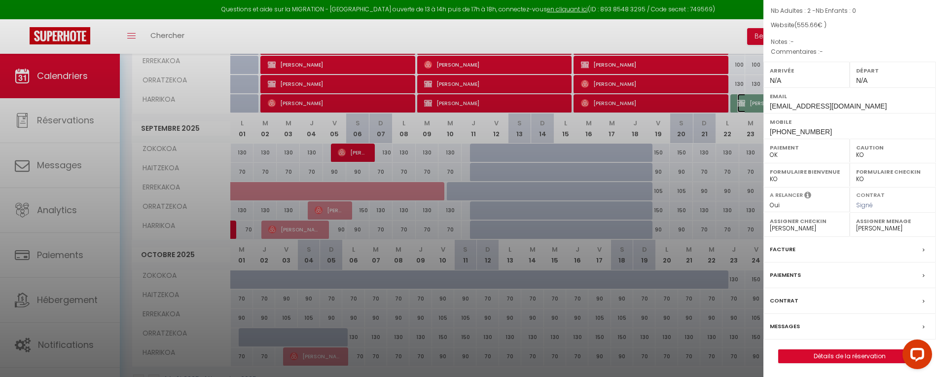
scroll to position [83, 0]
click at [883, 375] on div "x [PERSON_NAME] ( 5852241 ) Appartement : HARRIKOA Date de réservation : [DATE]…" at bounding box center [850, 147] width 173 height 460
click at [883, 352] on link "Détails de la réservation" at bounding box center [850, 355] width 142 height 13
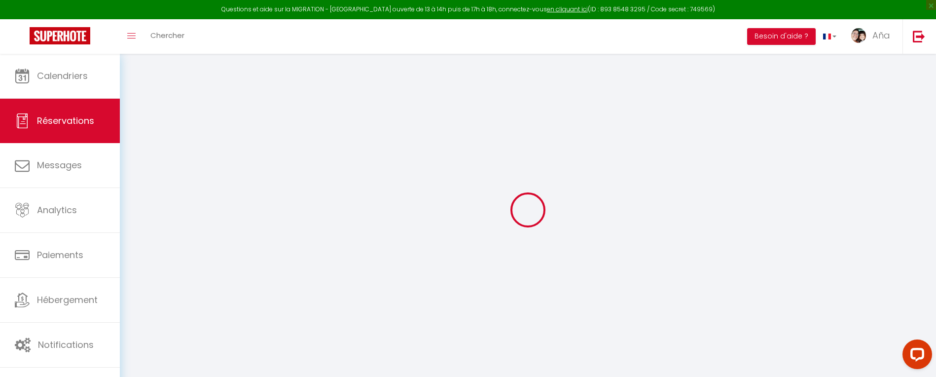
type input "[PERSON_NAME]"
type input "DUCHENE"
type input "[EMAIL_ADDRESS][DOMAIN_NAME]"
type input "[PHONE_NUMBER]"
type input "59130"
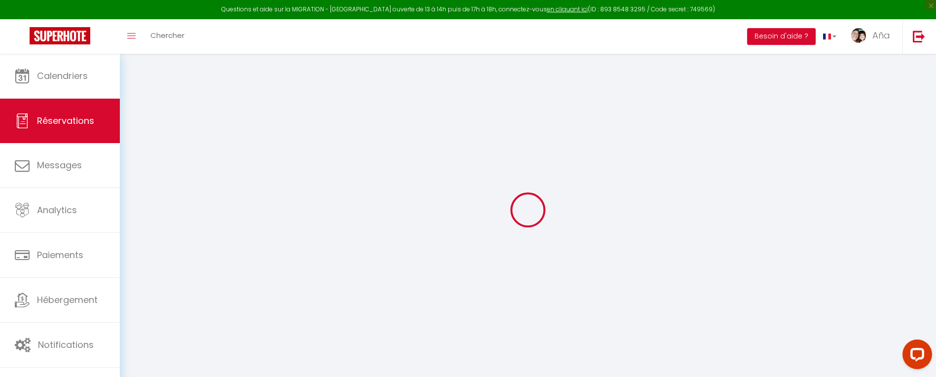
type input "4 appt [STREET_ADDRESS]"
type input "LAMBERSART"
select select "FR"
select select "3551"
select select "1"
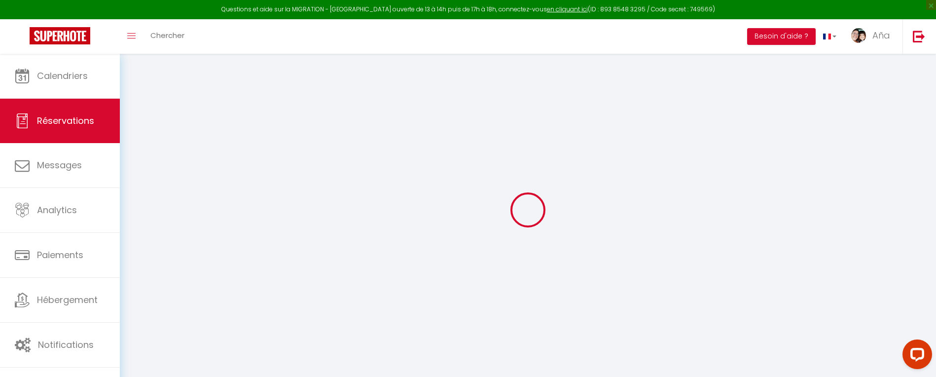
type input "Sam 23 Août 2025"
select select
type input "[DATE]"
select select
type input "2"
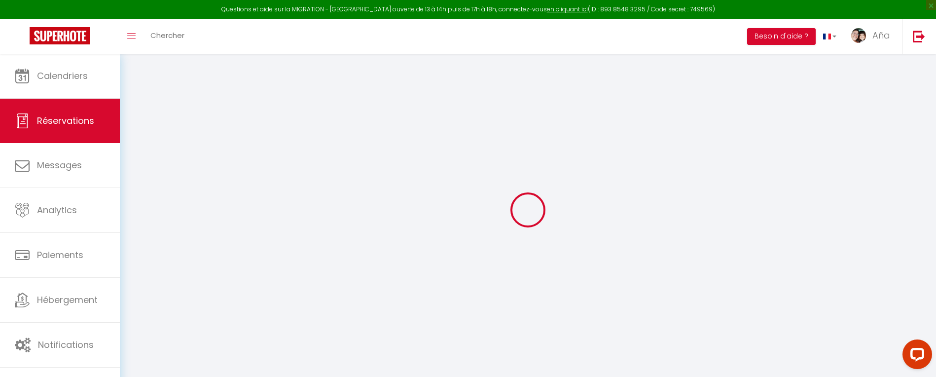
select select "10"
select select
type input "535.5"
checkbox input "false"
type input "388.96"
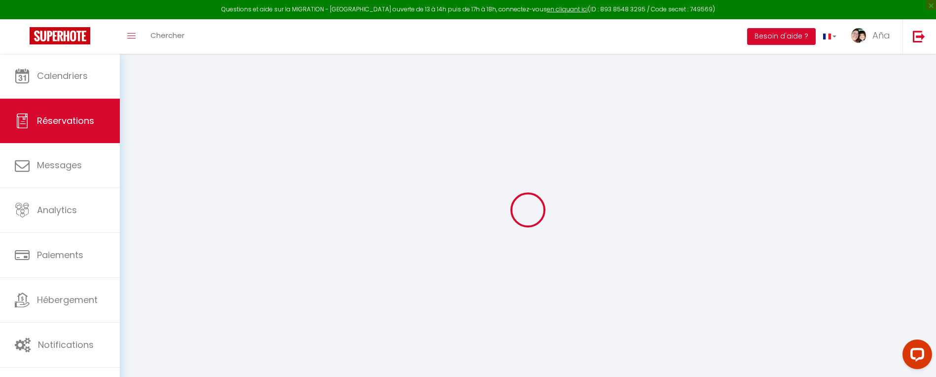
select select "69"
type input "0"
select select
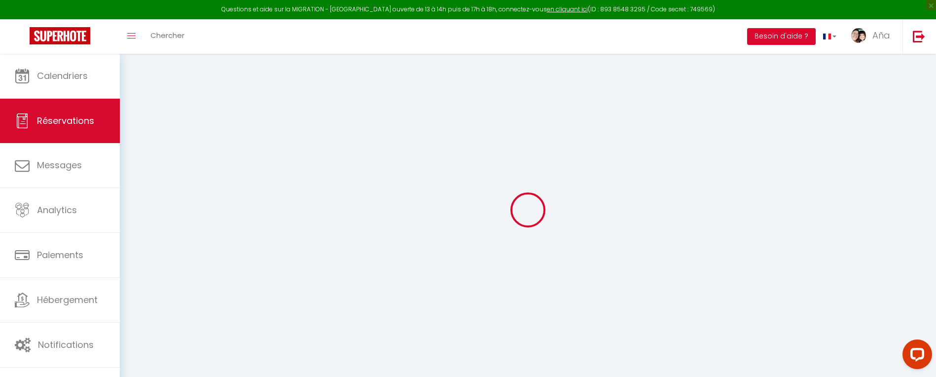
select select
select select "12"
select select "14"
checkbox input "false"
select select
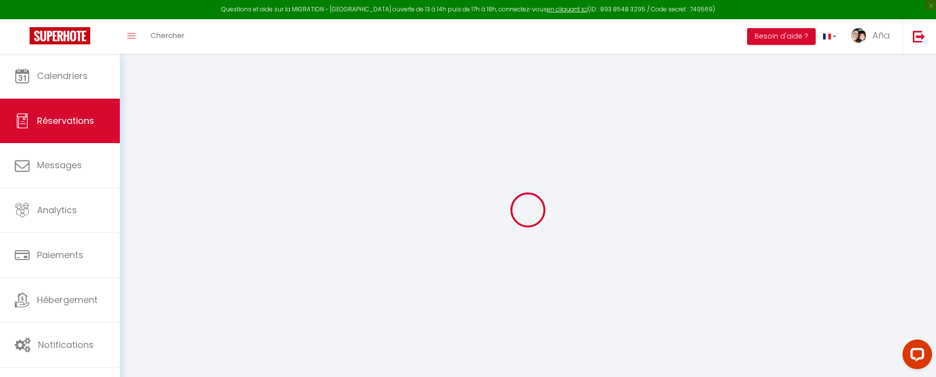
select select
checkbox input "false"
select select
checkbox input "false"
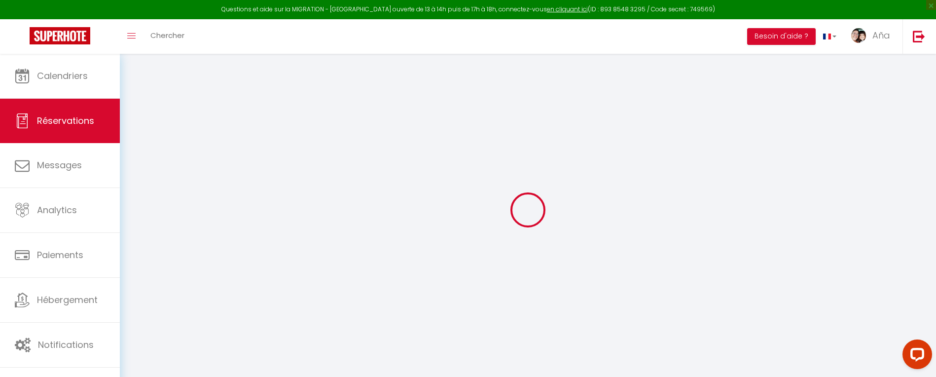
select select
checkbox input "false"
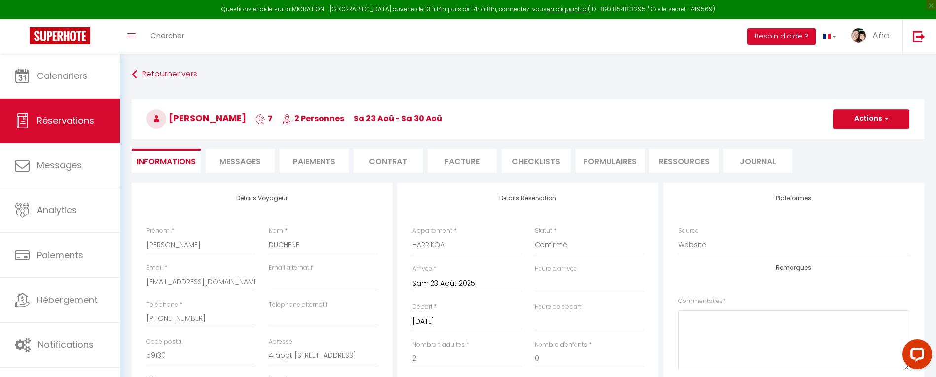
type input "20.16"
select select
checkbox input "false"
select select
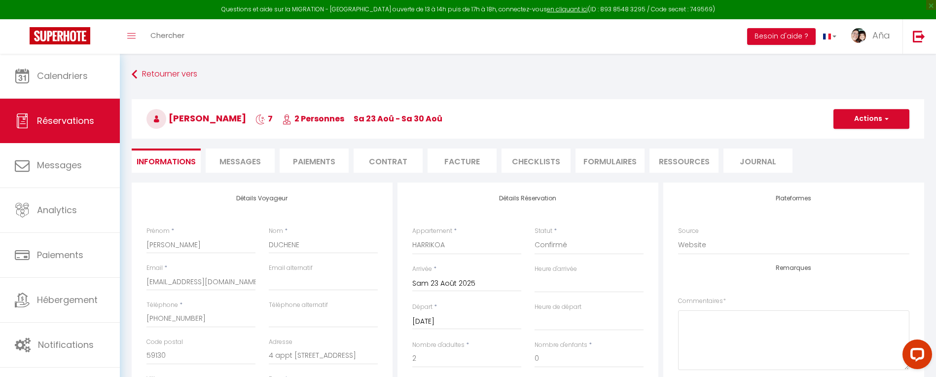
select select
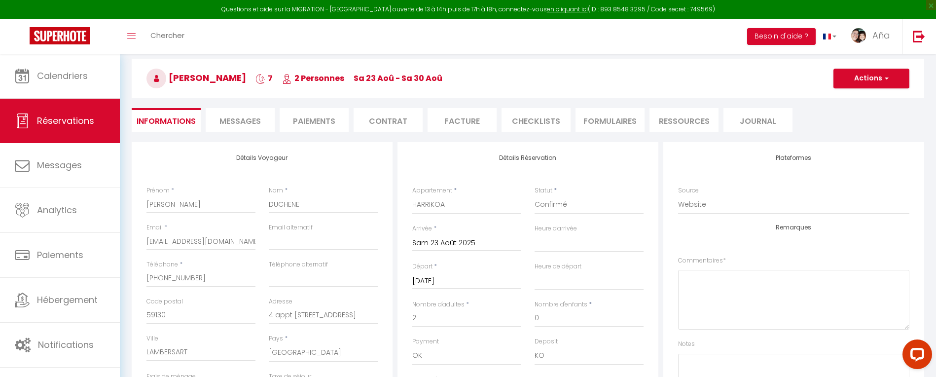
scroll to position [38, 0]
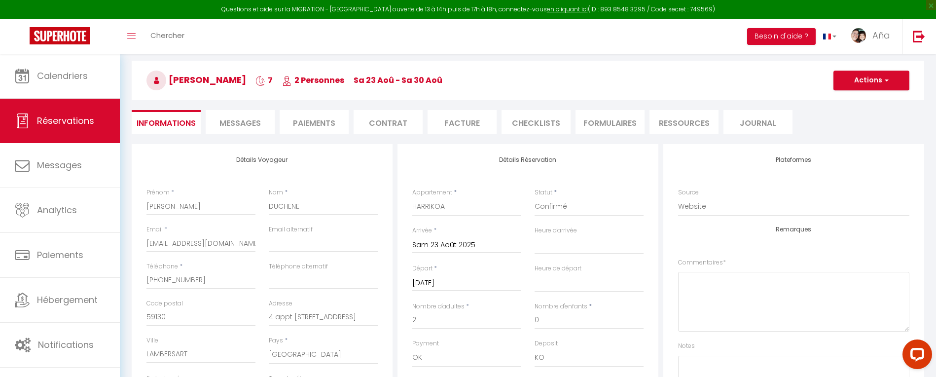
click at [316, 127] on li "Paiements" at bounding box center [314, 122] width 69 height 24
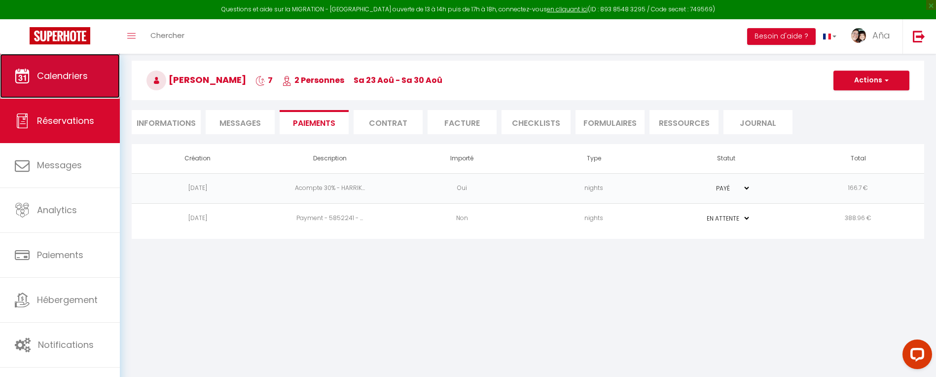
click at [26, 77] on icon at bounding box center [22, 76] width 15 height 15
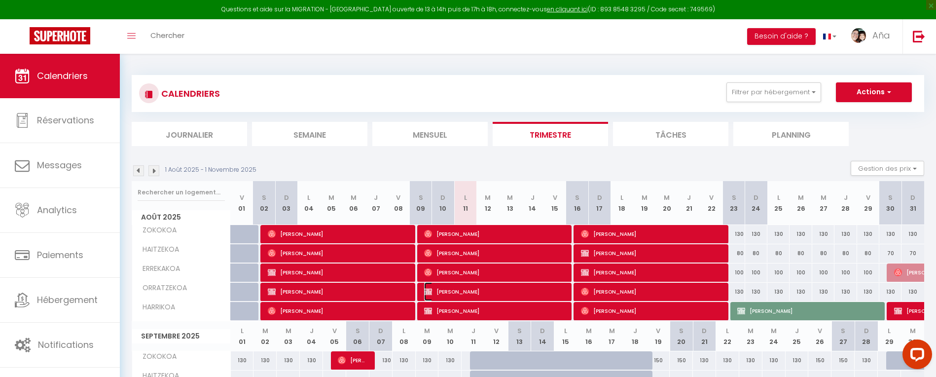
click at [452, 294] on span "[PERSON_NAME]" at bounding box center [494, 291] width 141 height 19
select select "OK"
select select "KO"
select select "0"
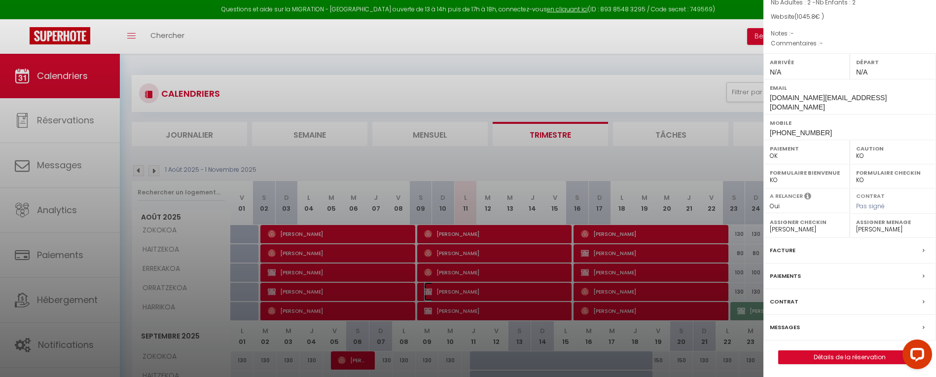
scroll to position [99, 0]
click at [854, 352] on link "Détails de la réservation" at bounding box center [850, 355] width 142 height 13
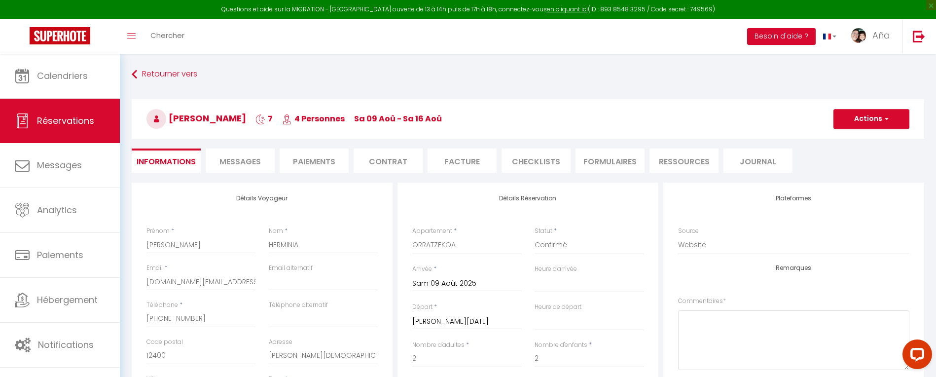
click at [320, 163] on li "Paiements" at bounding box center [314, 161] width 69 height 24
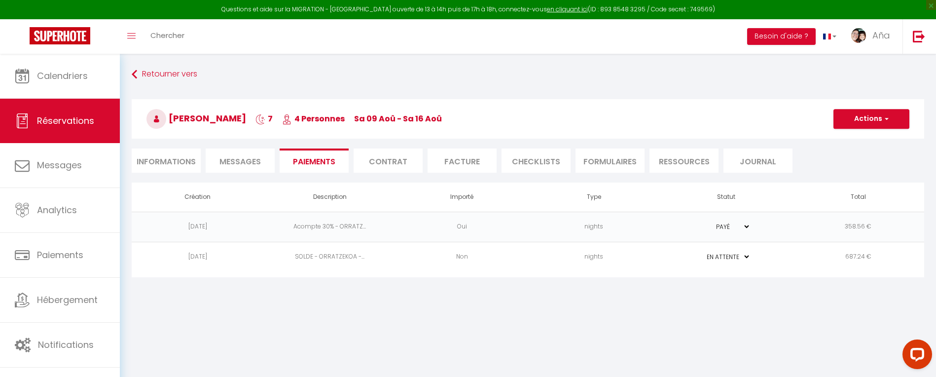
click at [710, 262] on td "PAYÉ EN ATTENTE" at bounding box center [726, 257] width 132 height 30
click at [735, 257] on select "PAYÉ EN ATTENTE" at bounding box center [726, 256] width 49 height 9
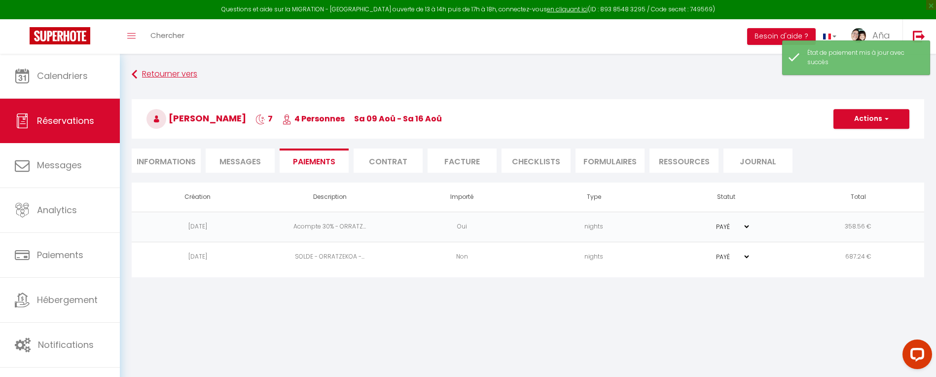
click at [159, 64] on div "Retourner vers [GEOGRAPHIC_DATA][PERSON_NAME] 7 4 Personnes sa 09 Aoû - sa 16 A…" at bounding box center [528, 171] width 817 height 235
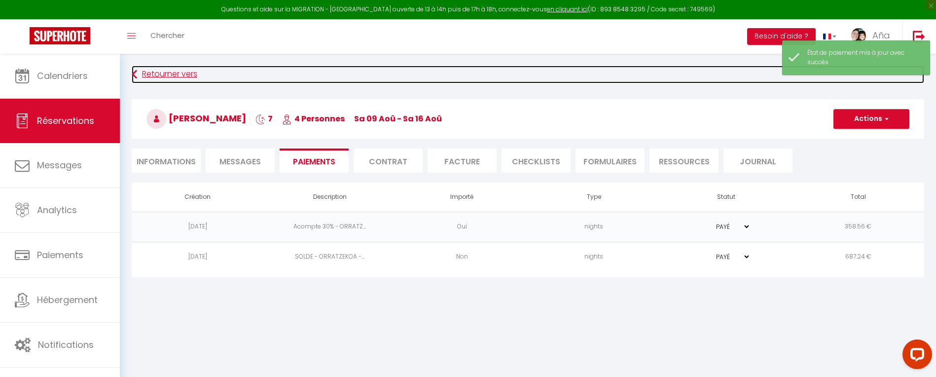
click at [160, 69] on link "Retourner vers" at bounding box center [528, 75] width 793 height 18
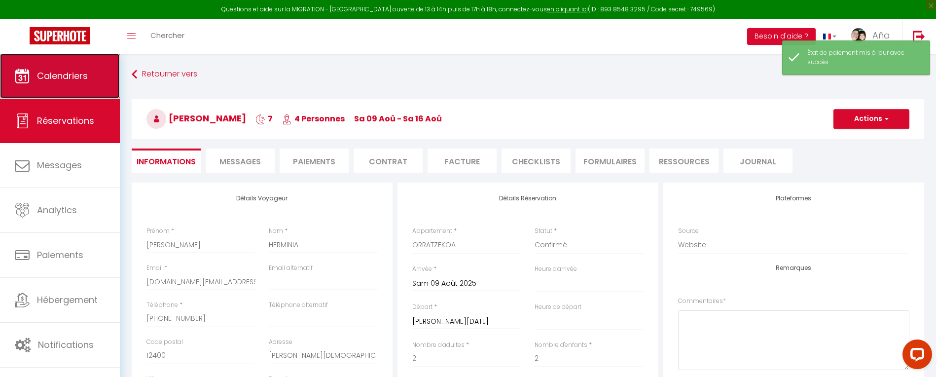
click at [57, 81] on span "Calendriers" at bounding box center [62, 76] width 51 height 12
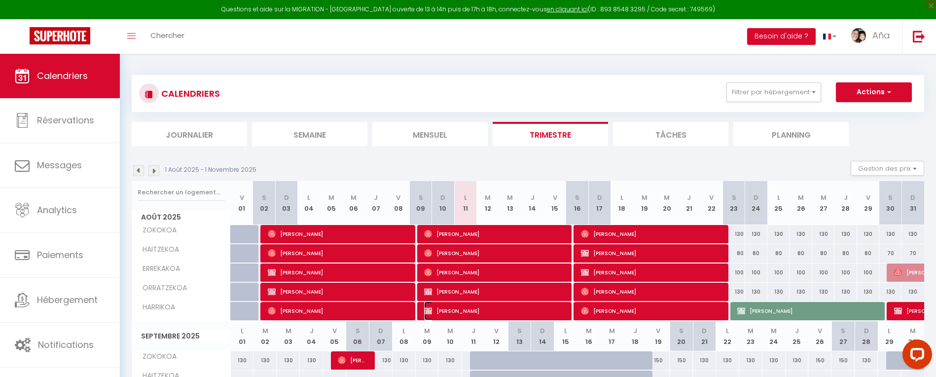
click at [459, 310] on span "[PERSON_NAME]" at bounding box center [494, 310] width 141 height 19
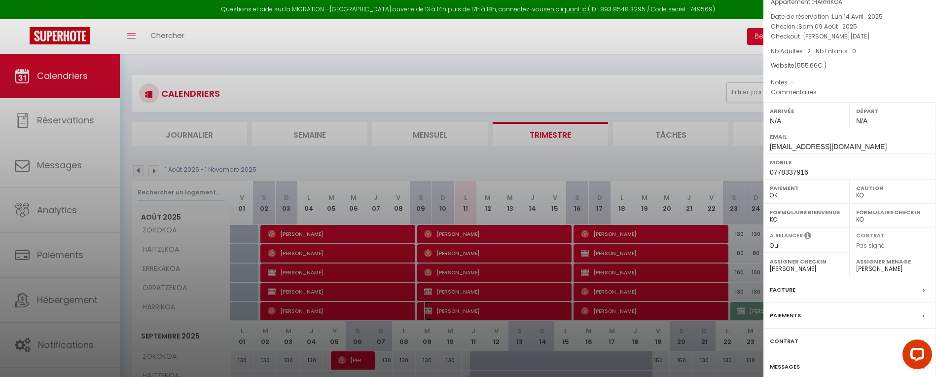
scroll to position [83, 0]
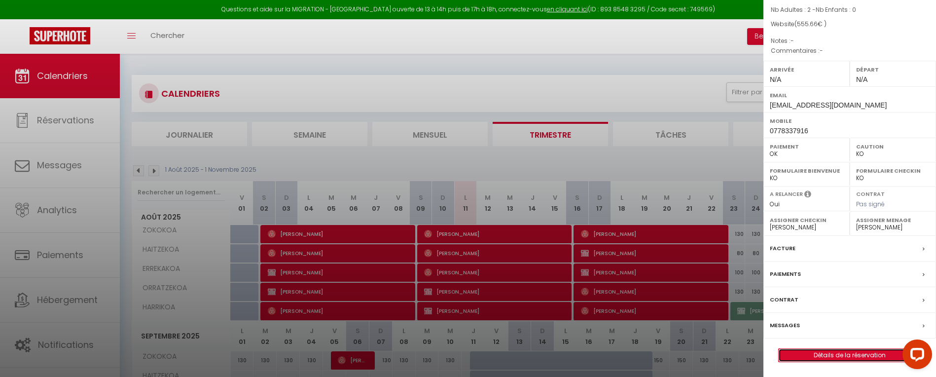
click at [836, 357] on link "Détails de la réservation" at bounding box center [850, 355] width 142 height 13
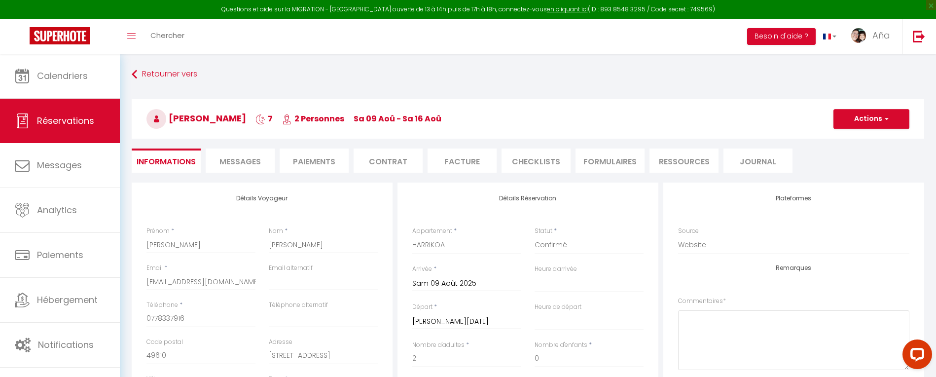
click at [328, 156] on li "Paiements" at bounding box center [314, 161] width 69 height 24
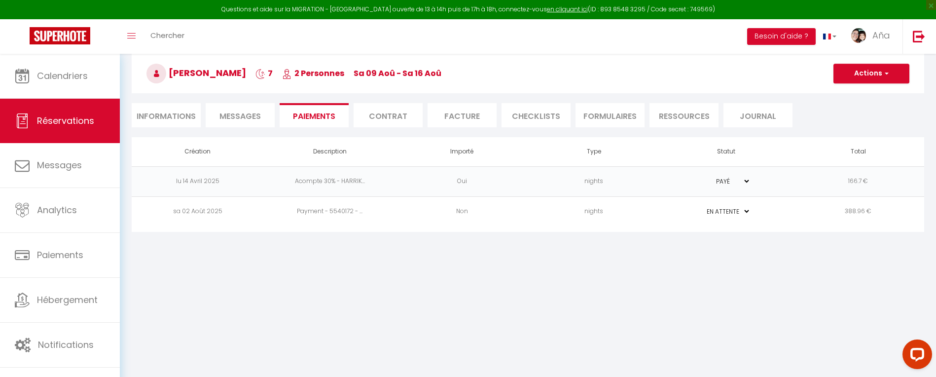
scroll to position [54, 0]
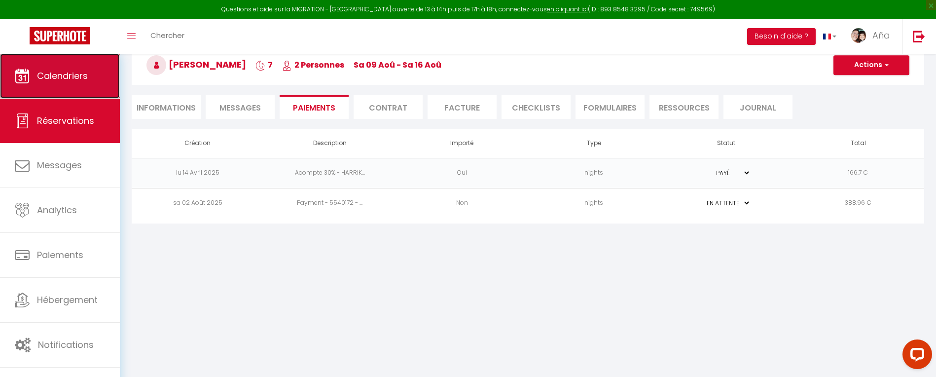
click at [76, 85] on link "Calendriers" at bounding box center [60, 76] width 120 height 44
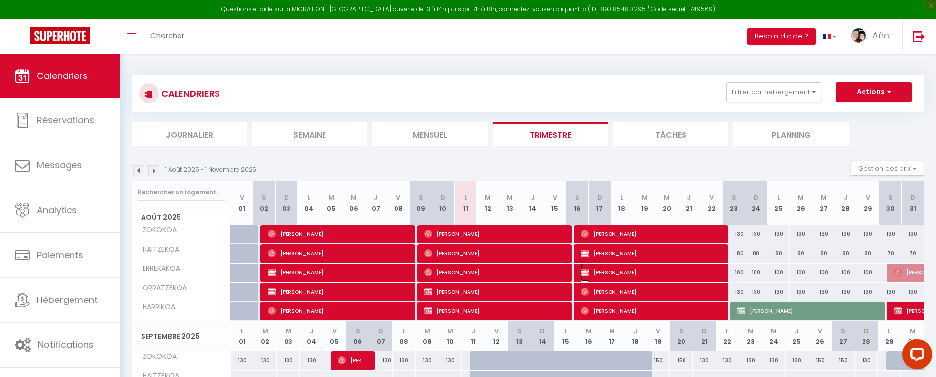
click at [626, 273] on span "[PERSON_NAME]" at bounding box center [651, 272] width 141 height 19
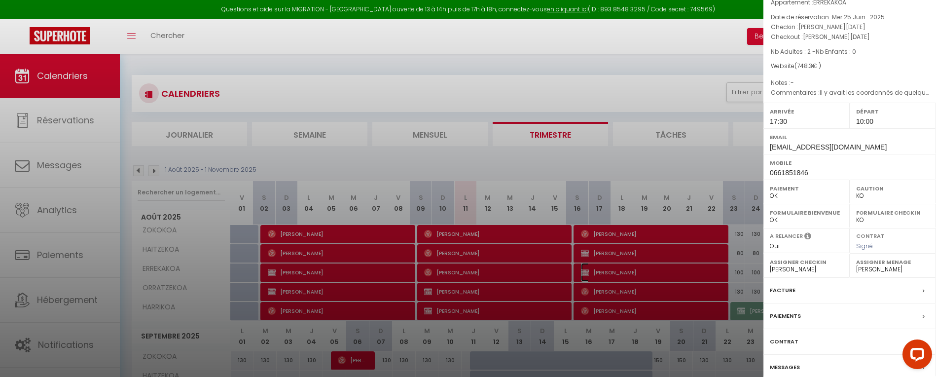
scroll to position [83, 0]
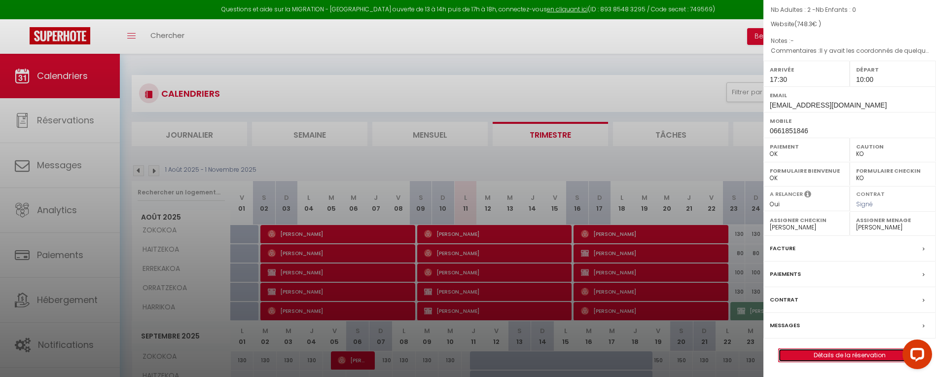
click at [845, 350] on link "Détails de la réservation" at bounding box center [850, 355] width 142 height 13
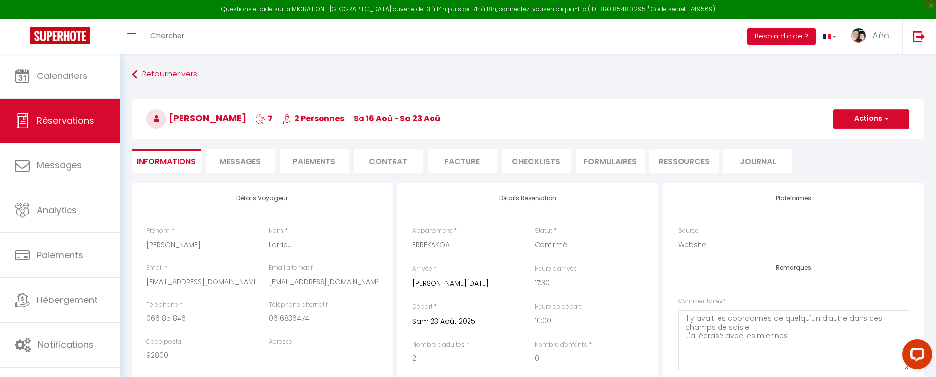
click at [351, 165] on ul "Informations Messages Paiements Contrat Facture CHECKLISTS FORMULAIRES Ressourc…" at bounding box center [528, 161] width 793 height 24
click at [336, 161] on li "Paiements" at bounding box center [314, 161] width 69 height 24
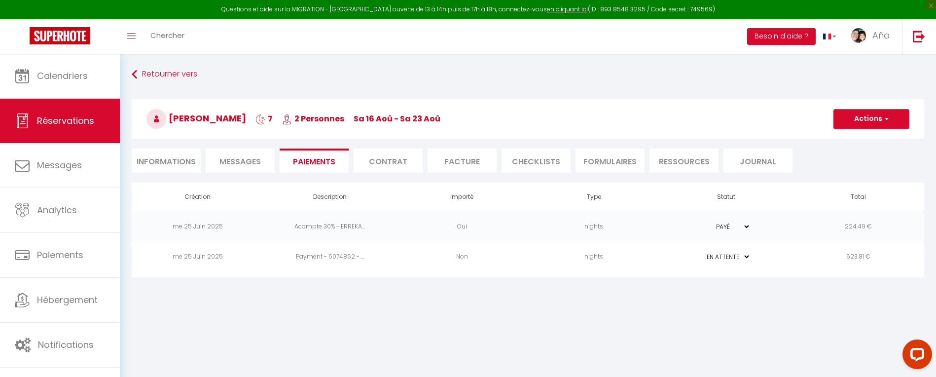
click at [150, 63] on div "Retourner vers [PERSON_NAME] 7 2 Personnes sa 16 Aoû - sa 23 Aoû Actions Enregi…" at bounding box center [528, 171] width 817 height 235
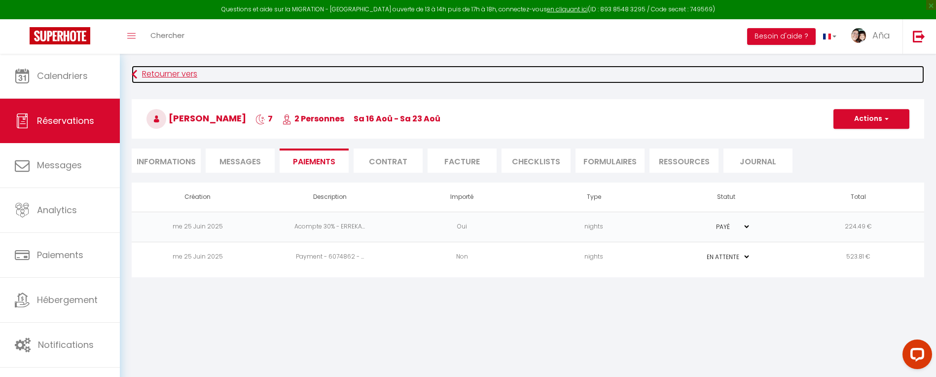
click at [150, 75] on link "Retourner vers" at bounding box center [528, 75] width 793 height 18
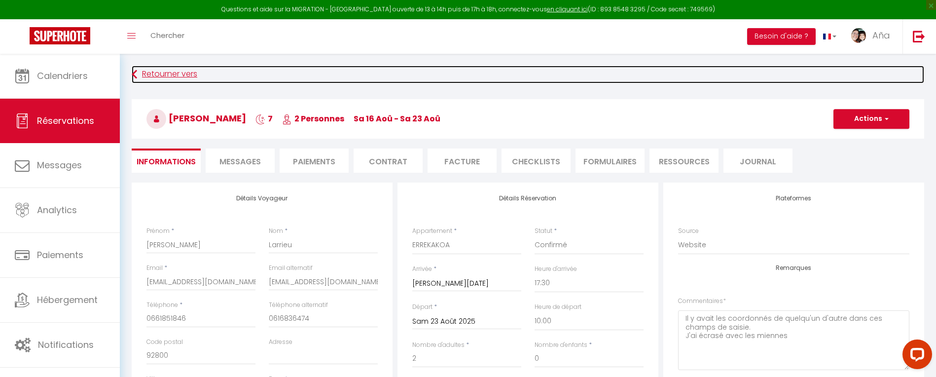
click at [167, 75] on link "Retourner vers" at bounding box center [528, 75] width 793 height 18
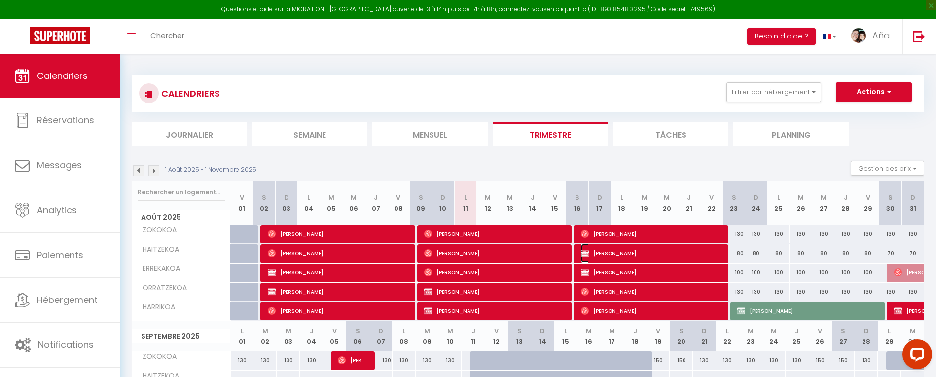
click at [624, 254] on span "[PERSON_NAME]" at bounding box center [651, 253] width 141 height 19
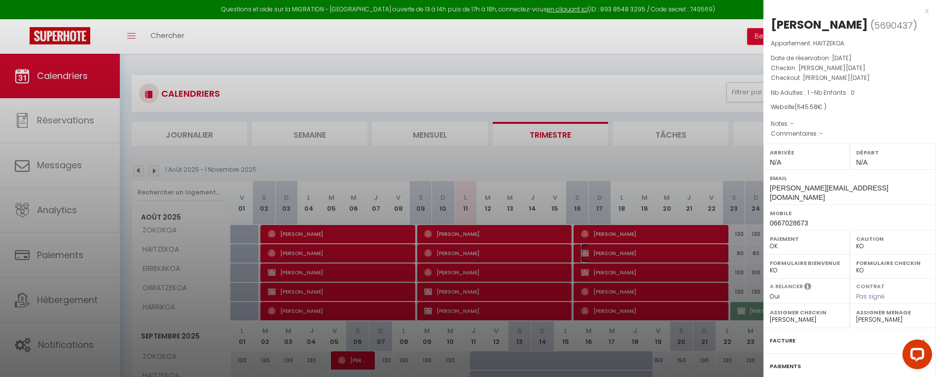
scroll to position [83, 0]
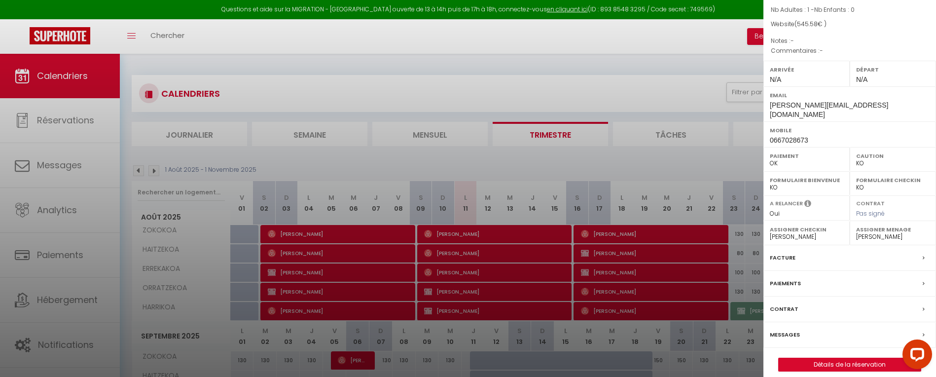
click at [785, 278] on label "Paiements" at bounding box center [785, 283] width 31 height 10
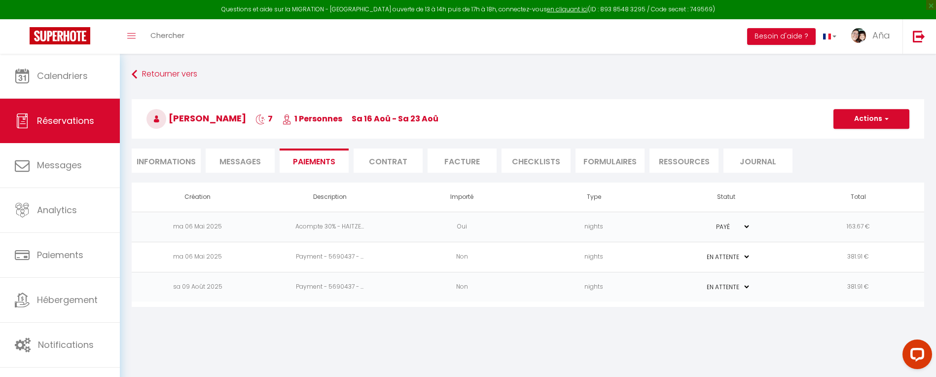
click at [899, 255] on td "381.91 €" at bounding box center [858, 257] width 132 height 30
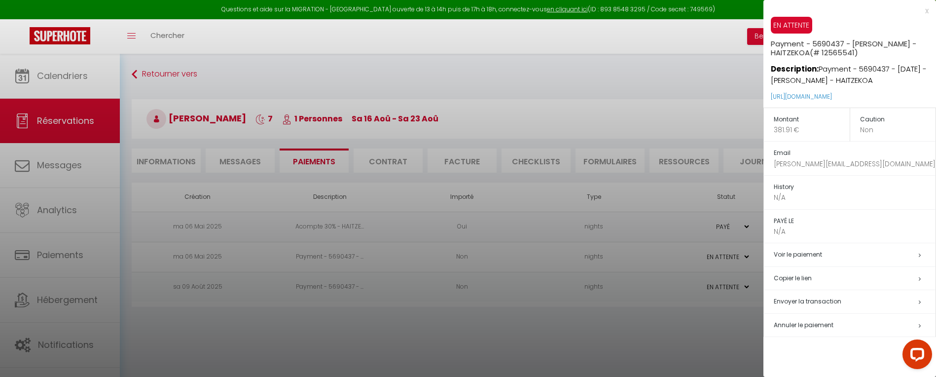
click at [812, 325] on span "Annuler le paiement" at bounding box center [804, 325] width 60 height 8
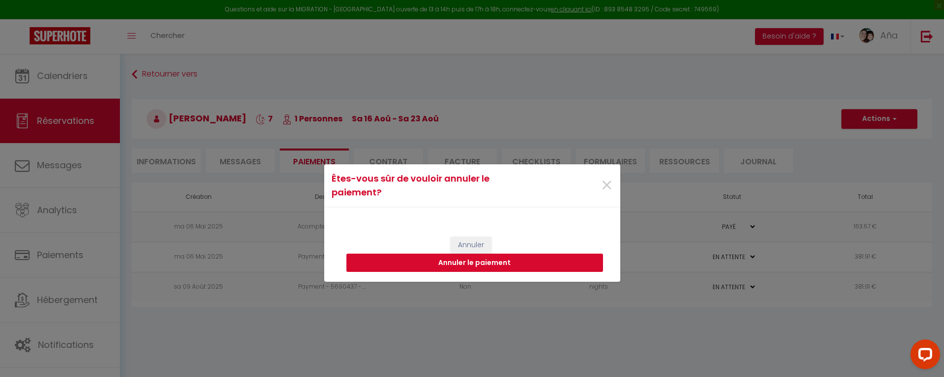
click at [485, 259] on button "Annuler le paiement" at bounding box center [474, 263] width 257 height 19
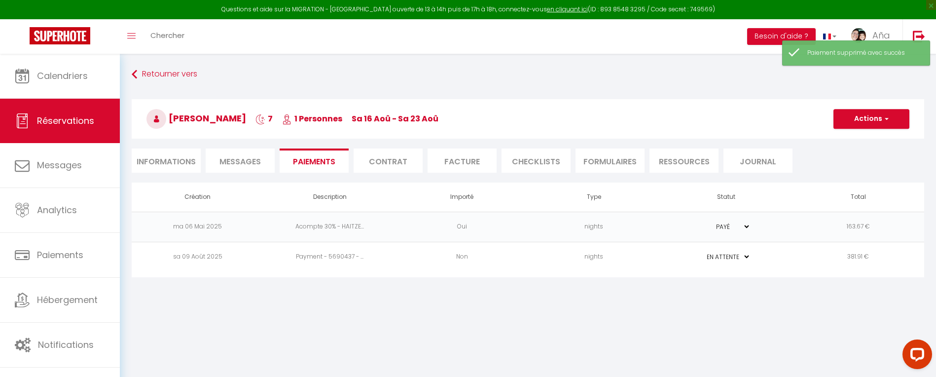
click at [245, 162] on span "Messages" at bounding box center [240, 161] width 41 height 11
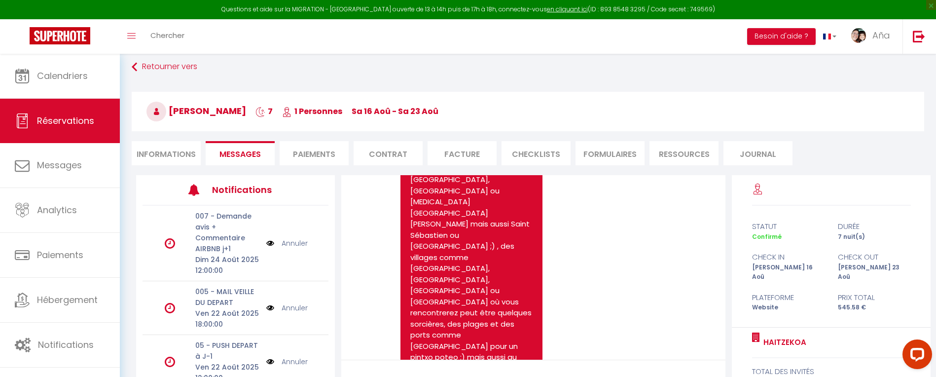
scroll to position [314, 0]
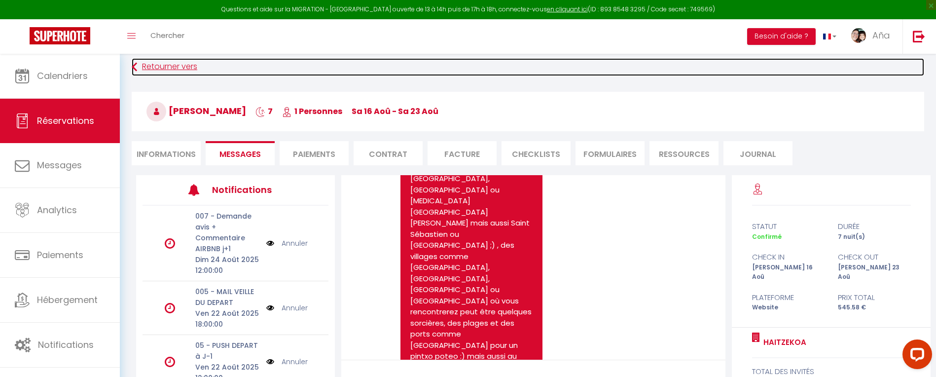
click at [147, 70] on link "Retourner vers" at bounding box center [528, 67] width 793 height 18
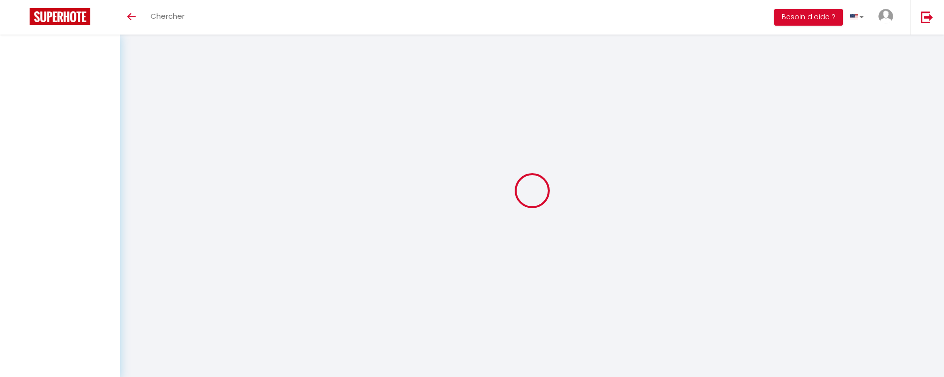
select select
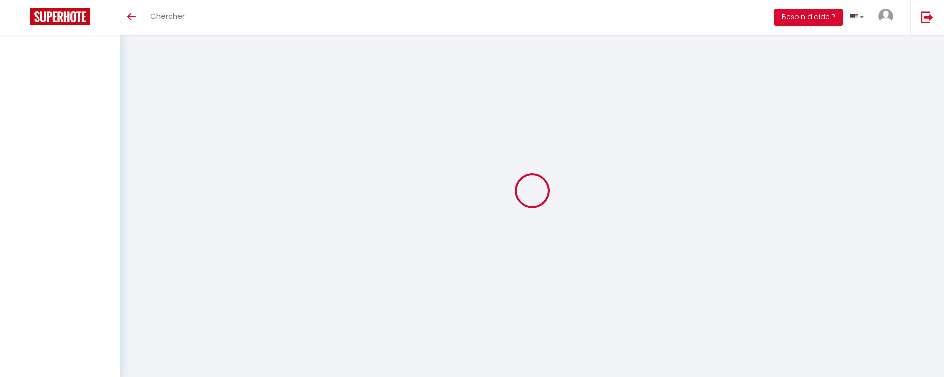
select select
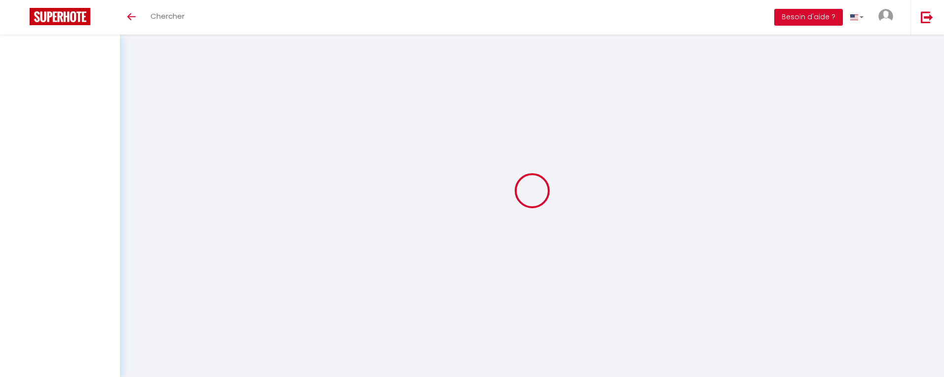
select select
checkbox input "false"
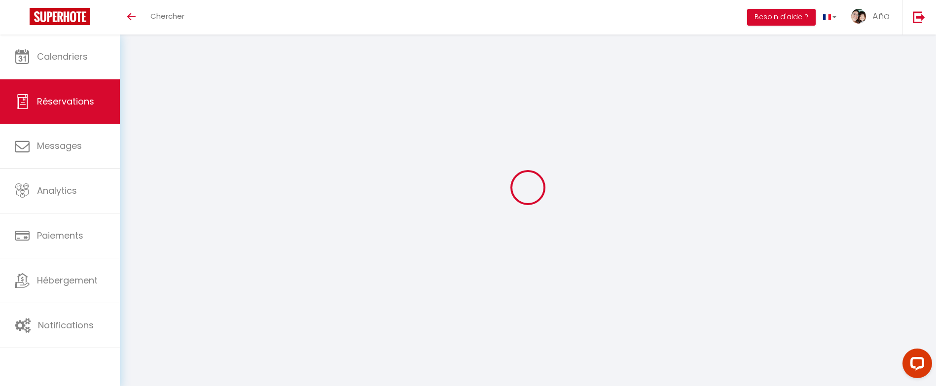
type input "[PERSON_NAME]"
type input "Yvernault"
type input "[PERSON_NAME][EMAIL_ADDRESS][DOMAIN_NAME]"
type input "0667028673"
type input "18190"
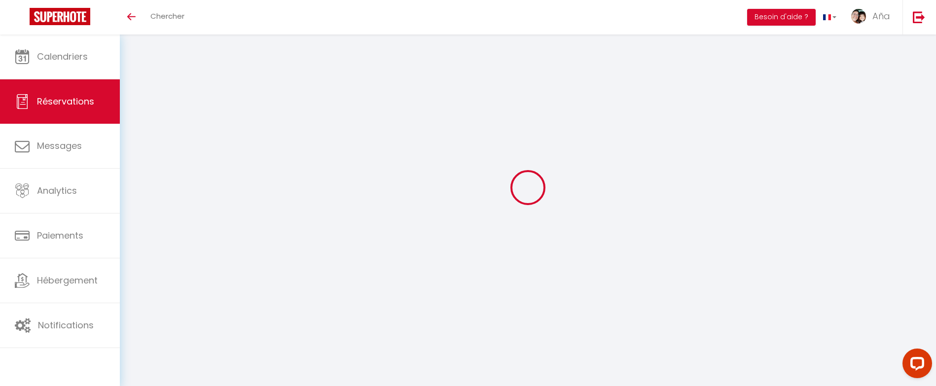
type input "[STREET_ADDRESS]"
type input "CHATEAUNEUF SUR CHER"
select select "FR"
select select "3545"
select select "1"
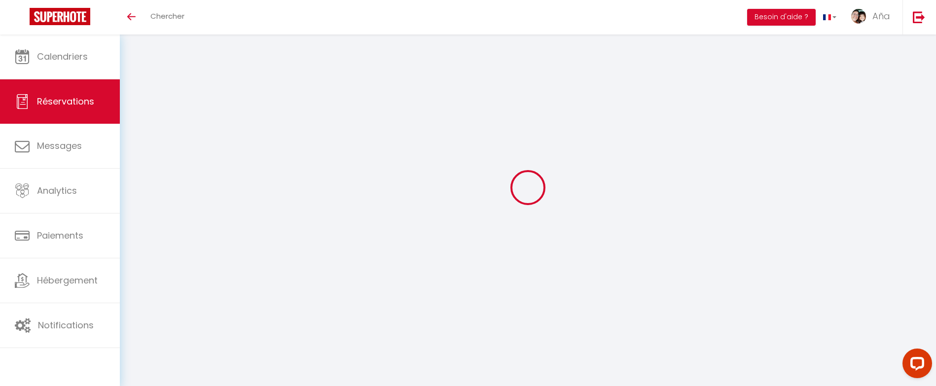
type input "[PERSON_NAME][DATE]"
select select
type input "Sam 23 Août 2025"
select select
type input "1"
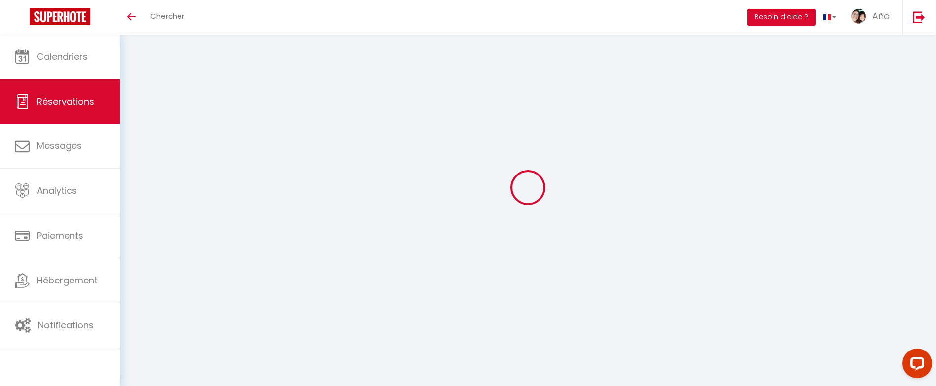
select select "10"
select select
type input "535.5"
checkbox input "false"
type input "381.91"
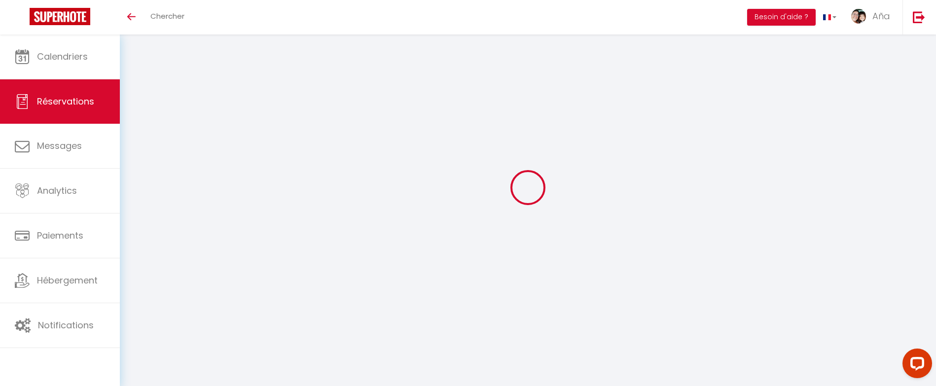
select select "69"
type input "0"
select select
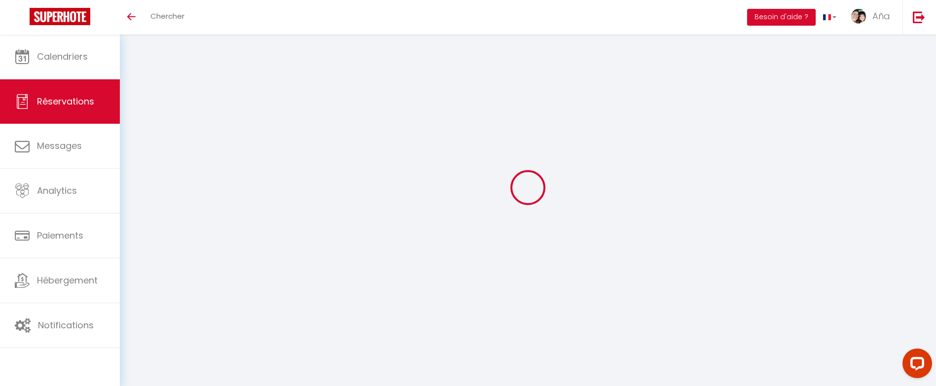
select select
checkbox input "false"
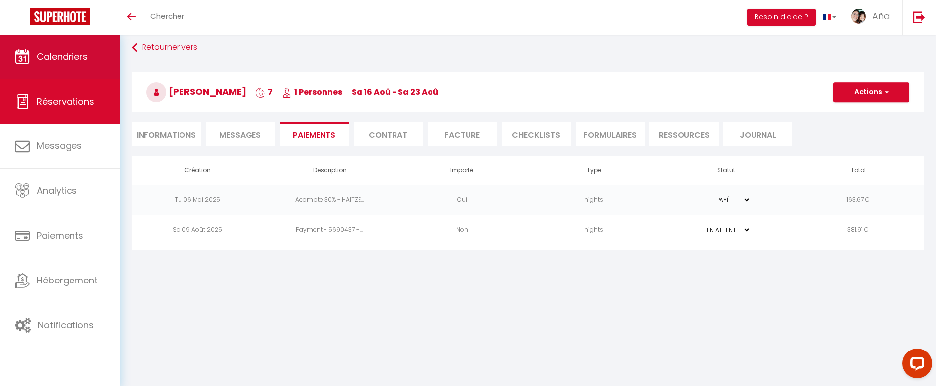
click at [71, 52] on span "Calendriers" at bounding box center [62, 56] width 51 height 12
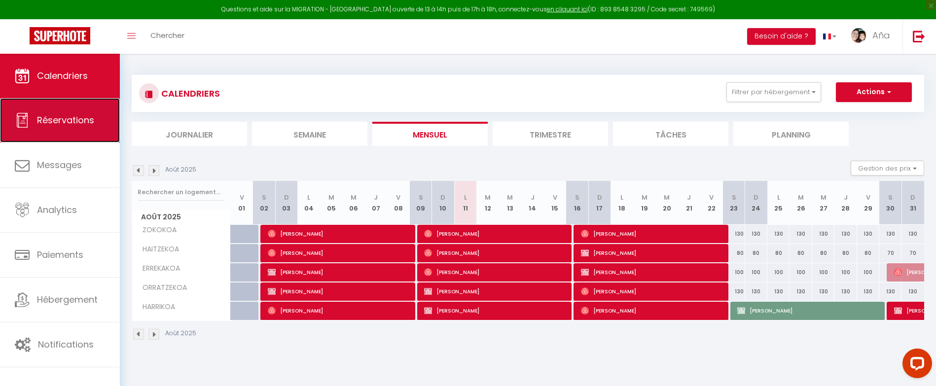
click at [73, 121] on span "Réservations" at bounding box center [65, 120] width 57 height 12
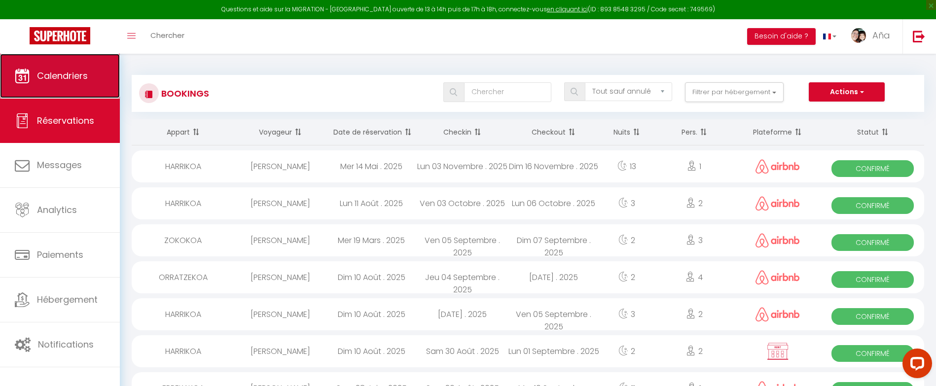
click at [68, 81] on span "Calendriers" at bounding box center [62, 76] width 51 height 12
